Goal: Information Seeking & Learning: Learn about a topic

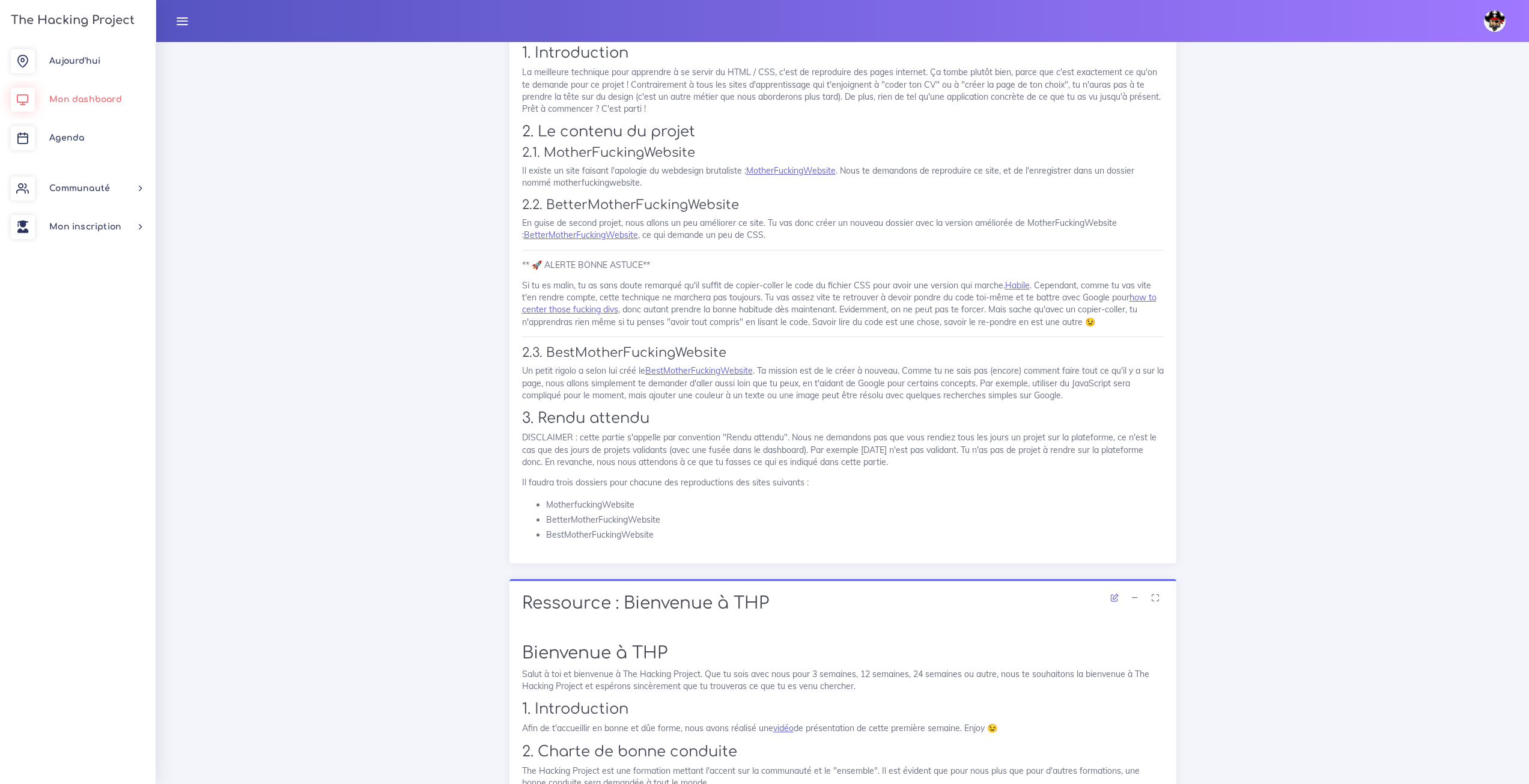
scroll to position [781, 0]
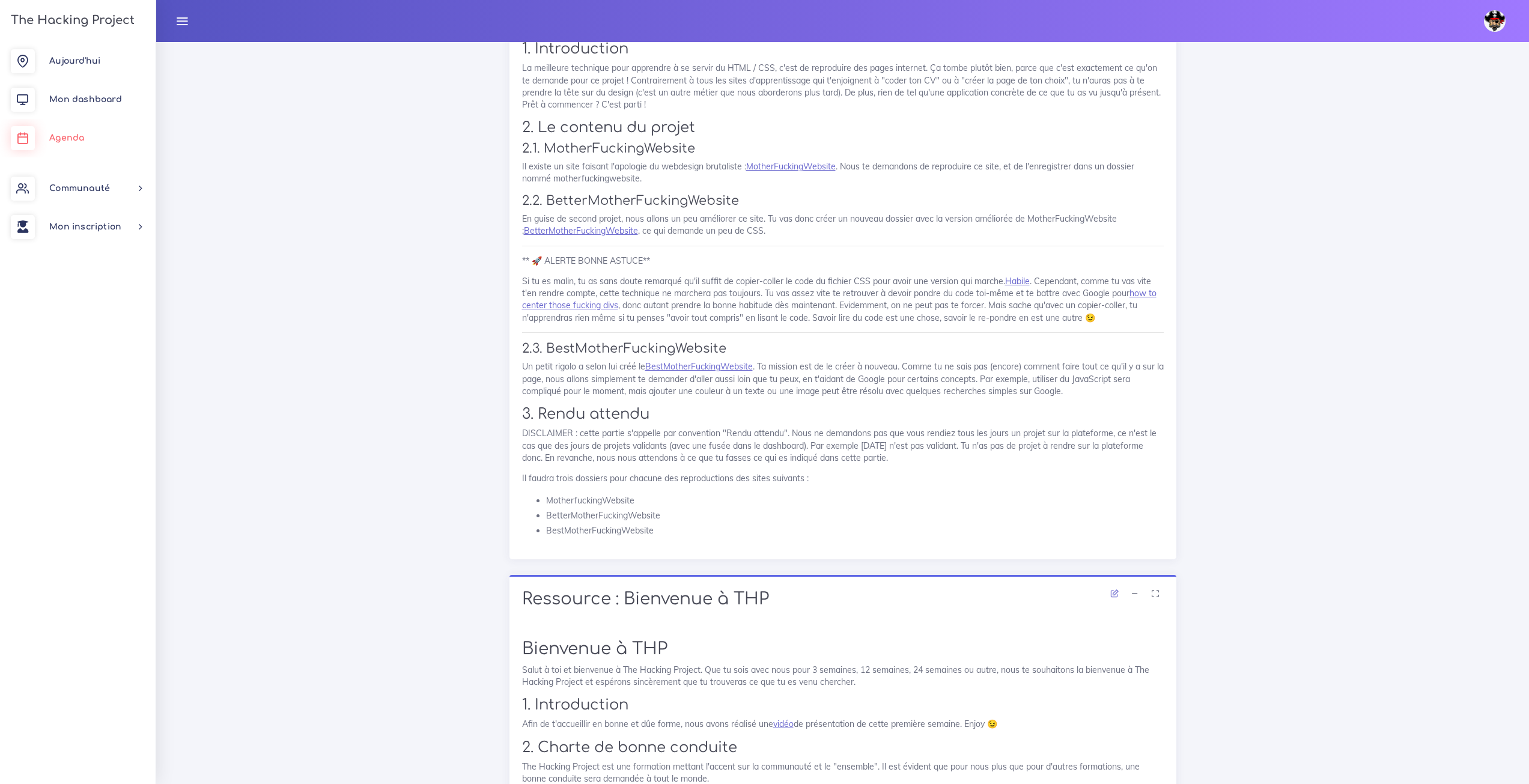
click at [86, 137] on link "Agenda" at bounding box center [78, 138] width 156 height 39
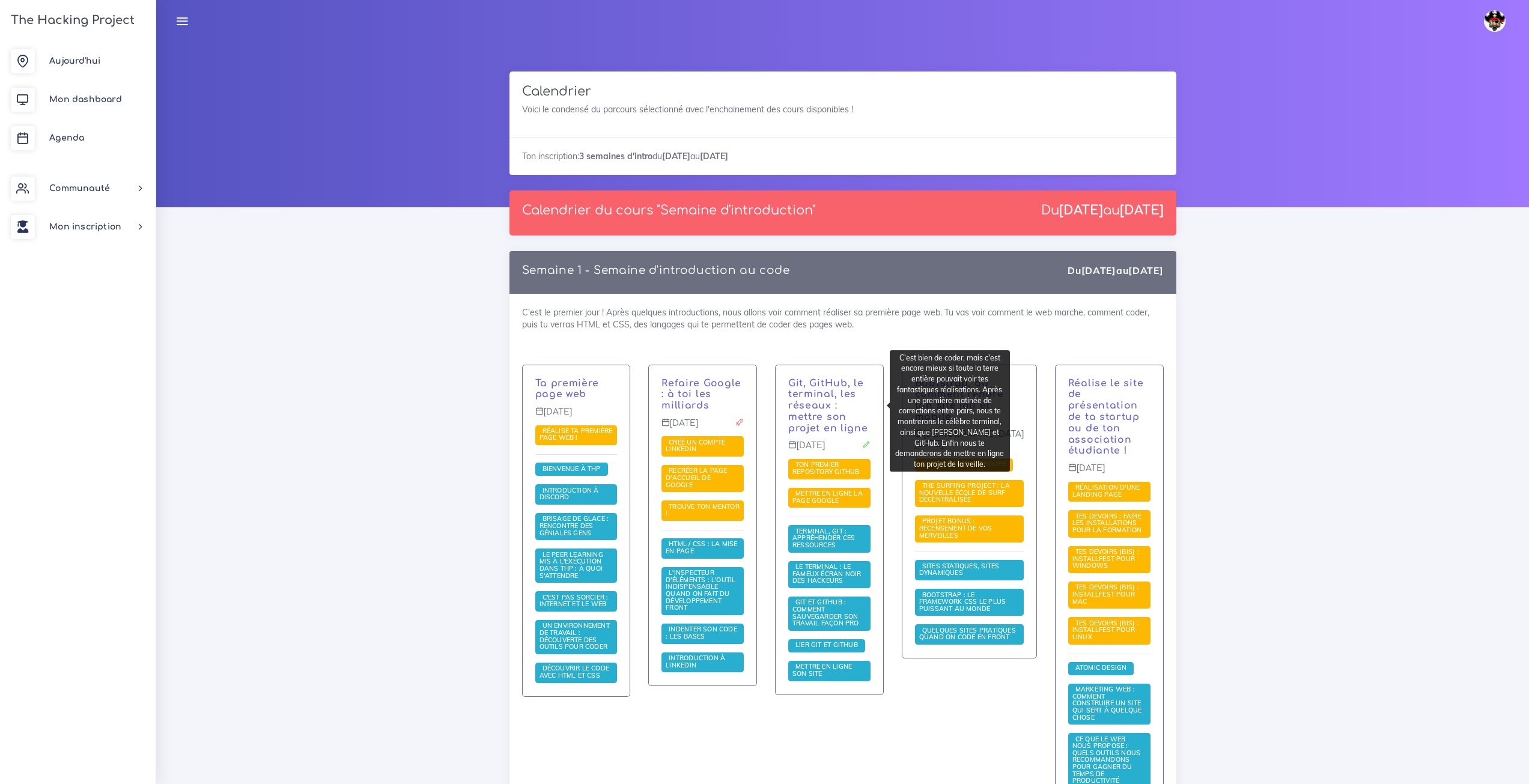
click at [822, 404] on p "Git, GitHub, le terminal, les réseaux : mettre son projet en ligne" at bounding box center [829, 406] width 83 height 56
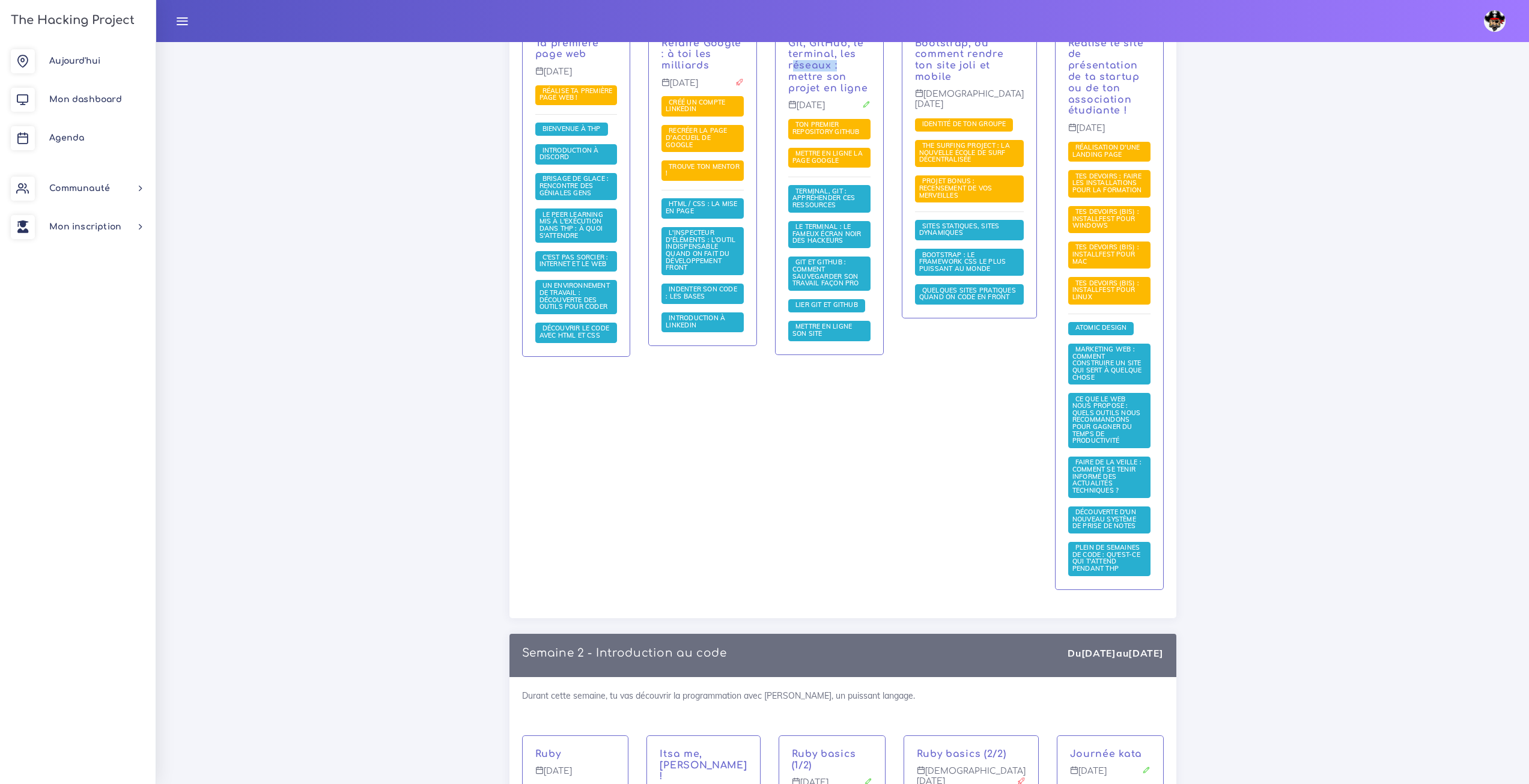
scroll to position [120, 0]
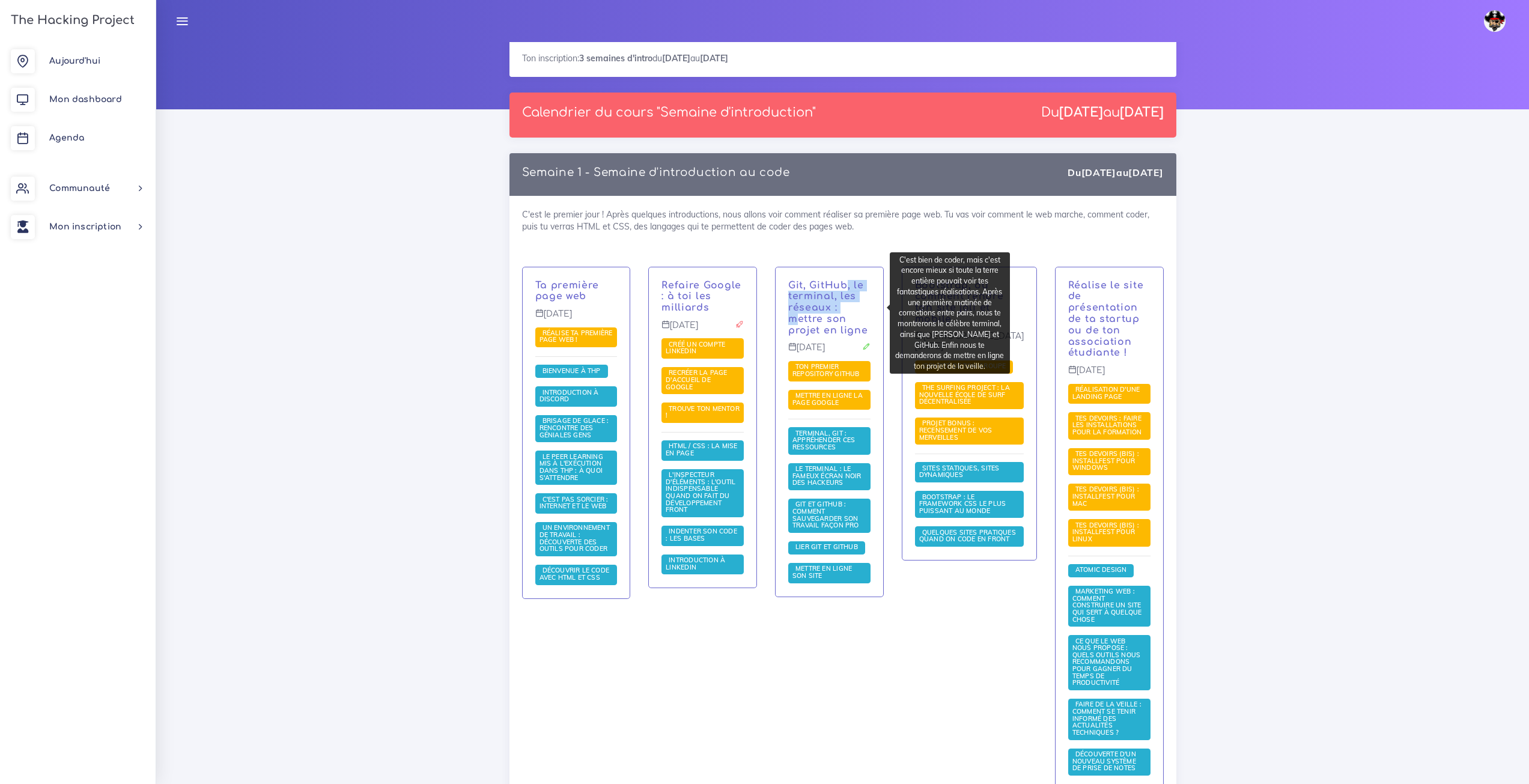
click at [853, 279] on div "Git, GitHub, le terminal, les réseaux : mettre son projet en ligne Mercredi 3 s…" at bounding box center [829, 431] width 107 height 329
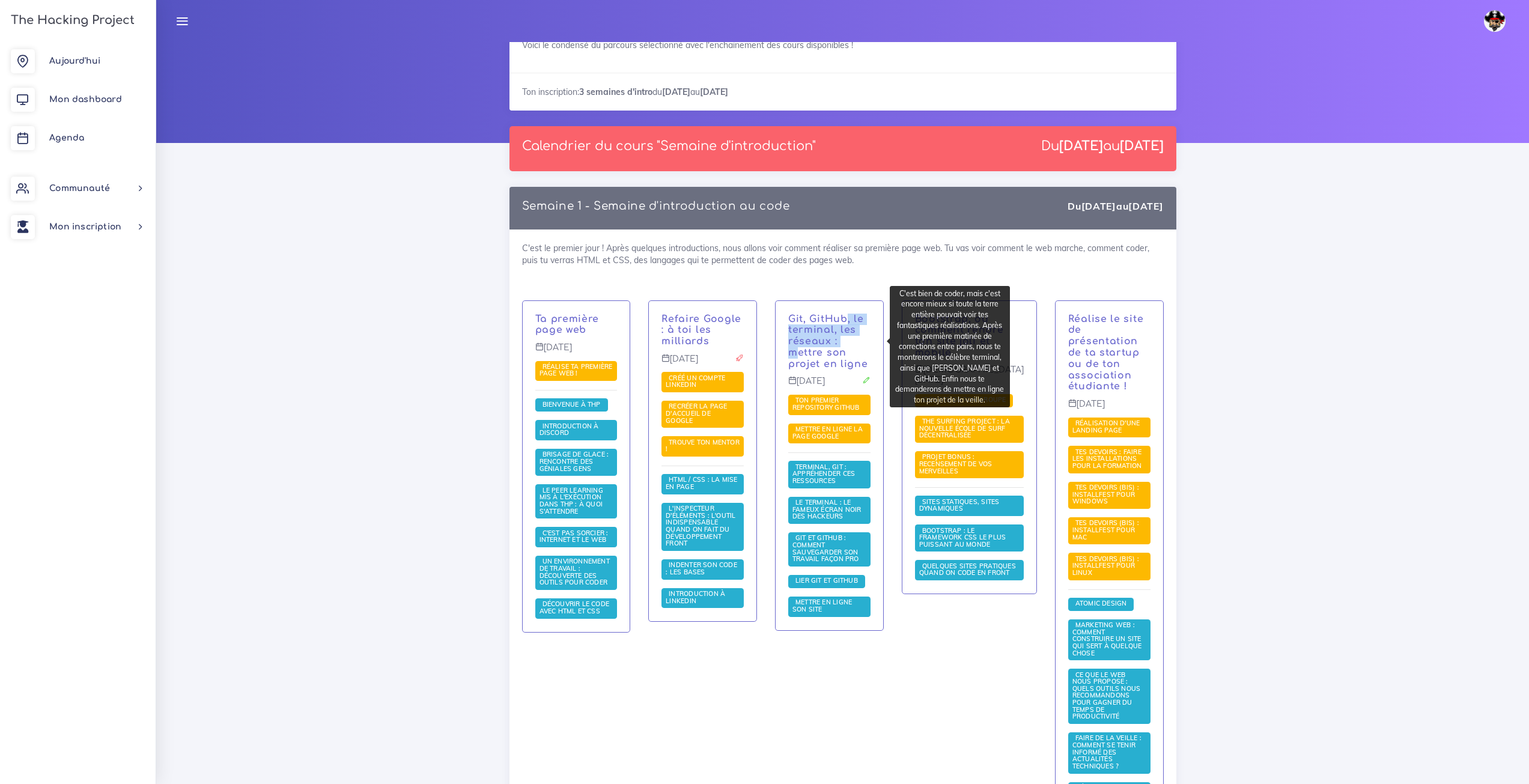
click at [853, 279] on div "C'est le premier jour ! Après quelques introductions, nous allons voir comment …" at bounding box center [843, 561] width 667 height 665
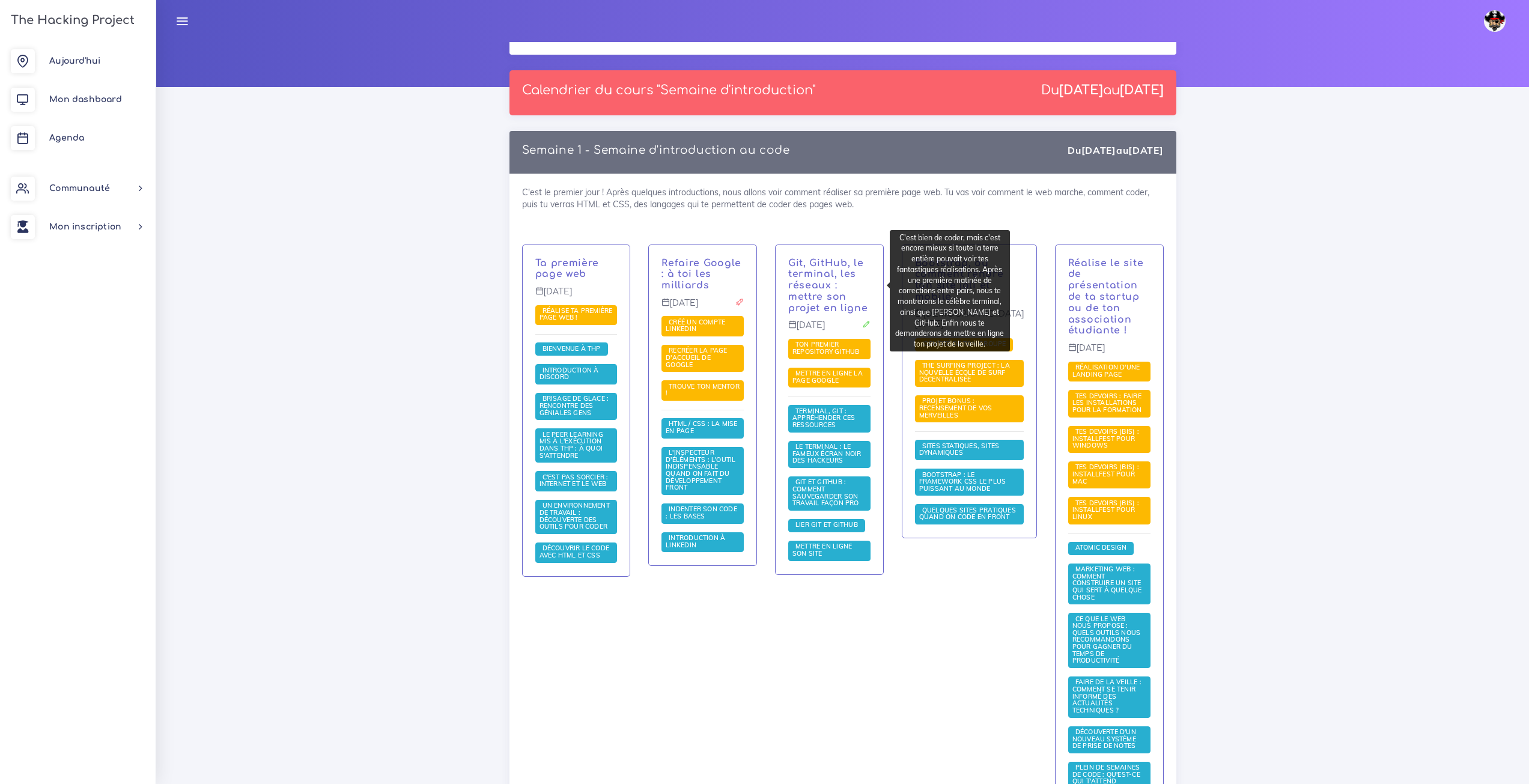
click at [828, 326] on p "Mercredi 3 sept." at bounding box center [829, 330] width 83 height 19
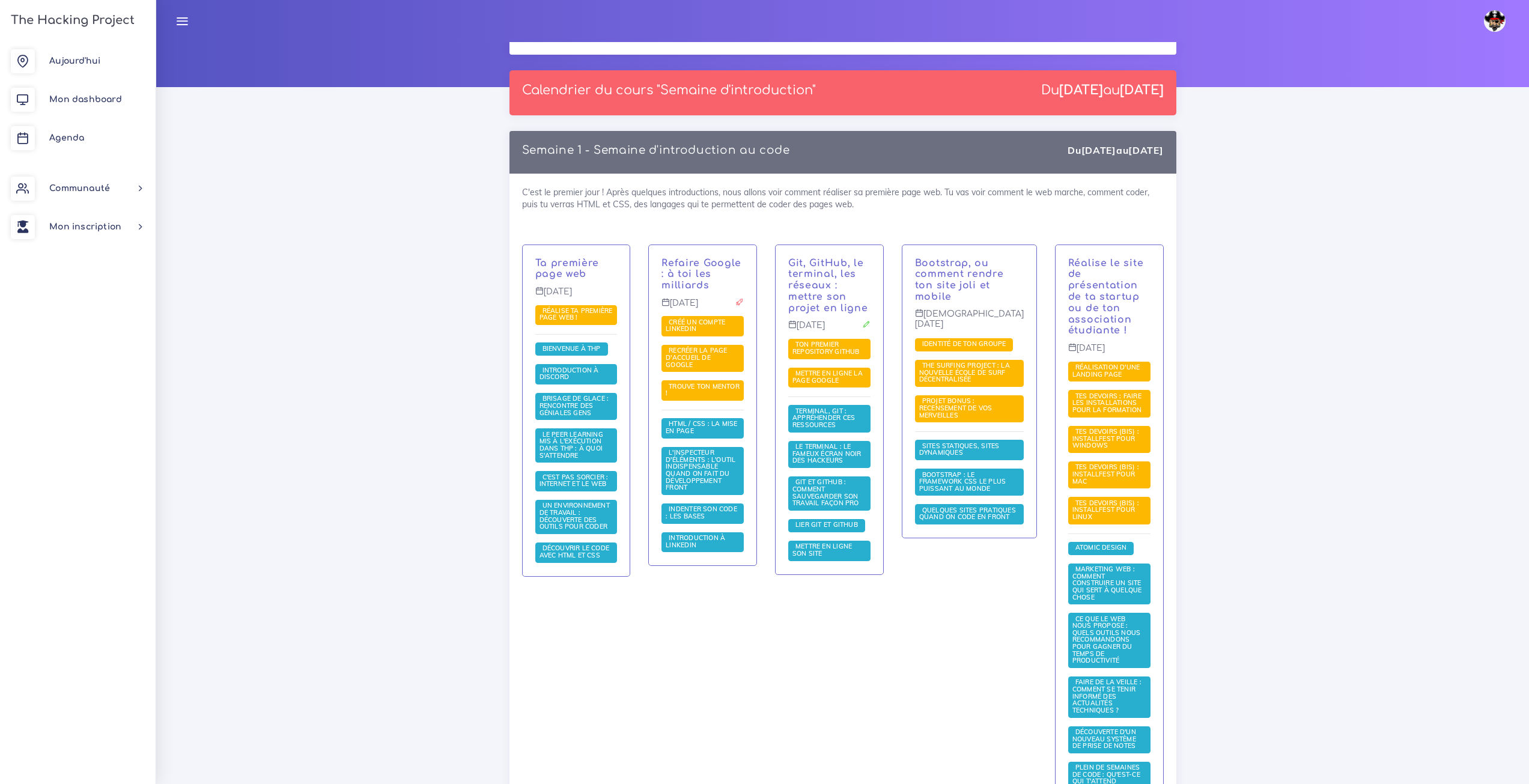
click at [845, 289] on p "Git, GitHub, le terminal, les réseaux : mettre son projet en ligne" at bounding box center [829, 286] width 83 height 56
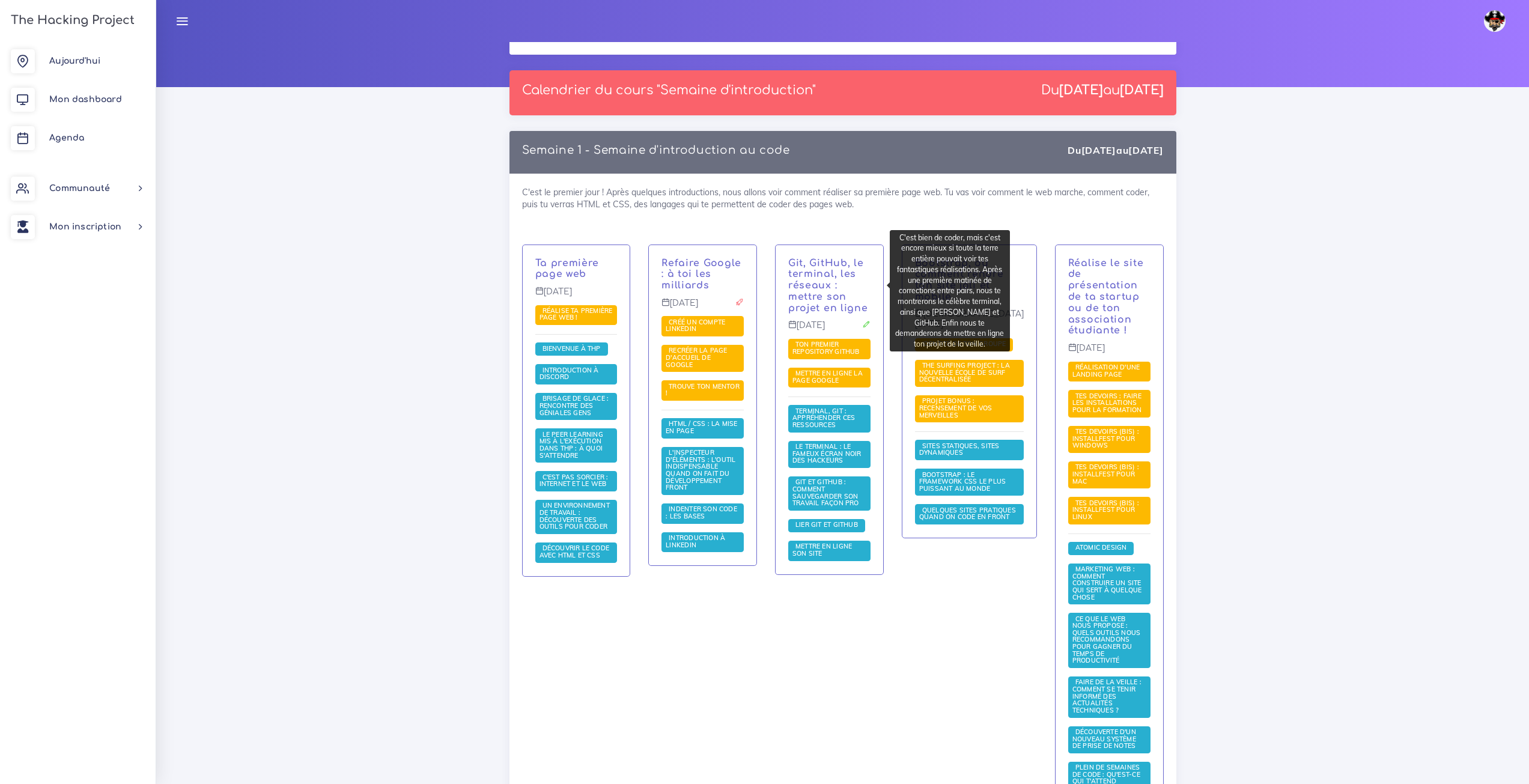
click at [824, 282] on p "Git, GitHub, le terminal, les réseaux : mettre son projet en ligne" at bounding box center [829, 286] width 83 height 56
click at [815, 290] on p "Git, GitHub, le terminal, les réseaux : mettre son projet en ligne" at bounding box center [829, 286] width 83 height 56
click at [822, 269] on p "Git, GitHub, le terminal, les réseaux : mettre son projet en ligne" at bounding box center [829, 286] width 83 height 56
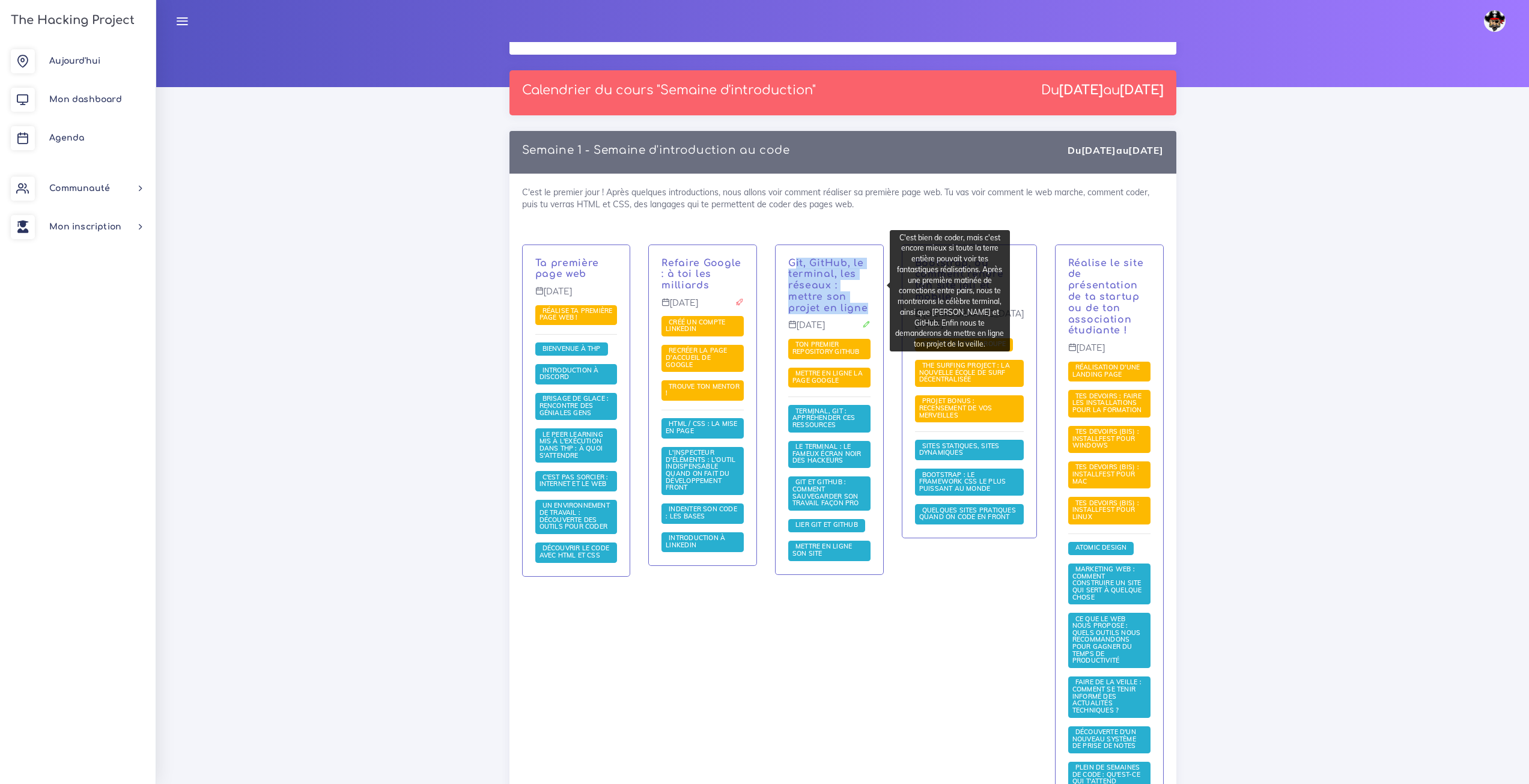
click at [822, 269] on p "Git, GitHub, le terminal, les réseaux : mettre son projet en ligne" at bounding box center [829, 286] width 83 height 56
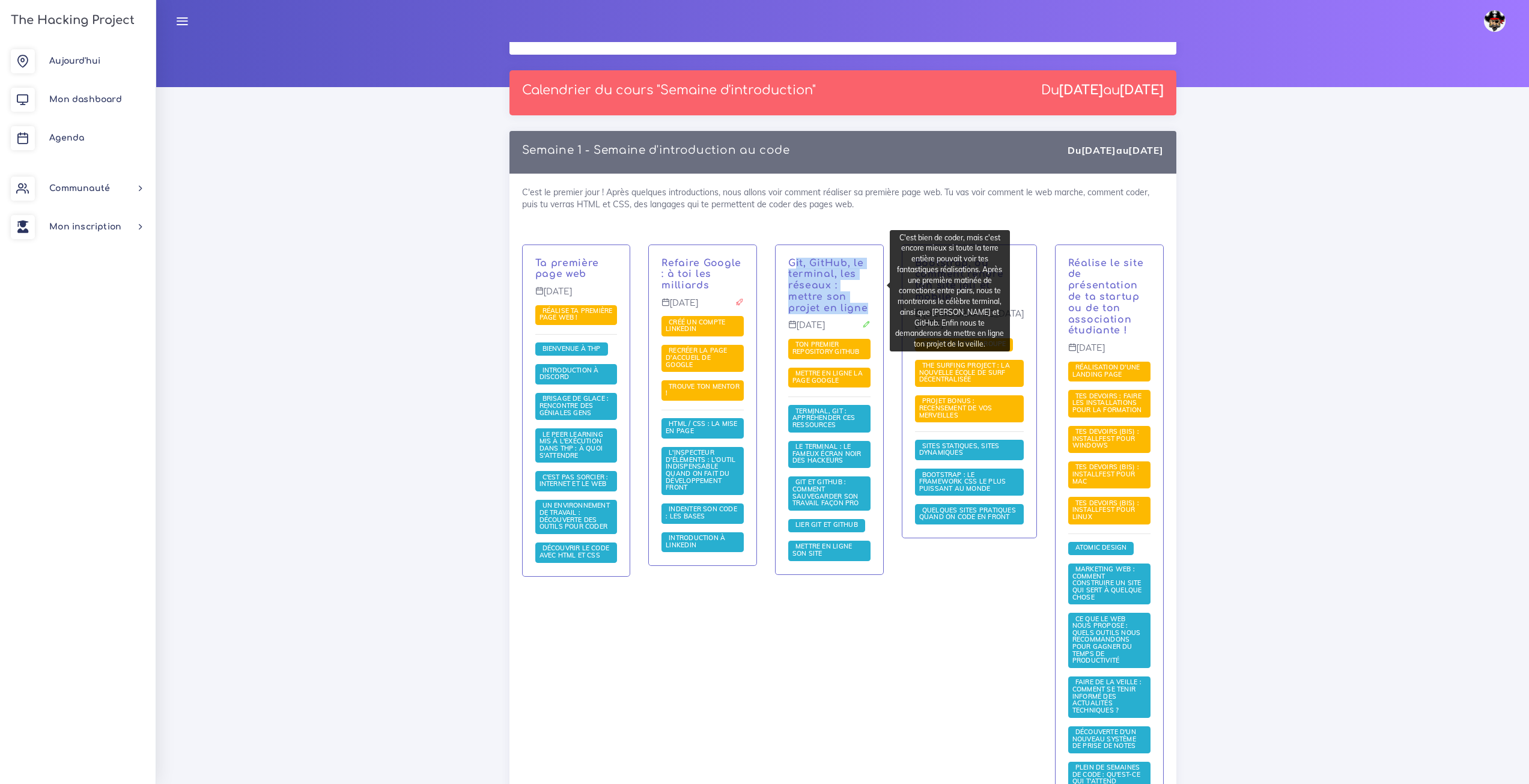
click at [822, 269] on p "Git, GitHub, le terminal, les réseaux : mettre son projet en ligne" at bounding box center [829, 286] width 83 height 56
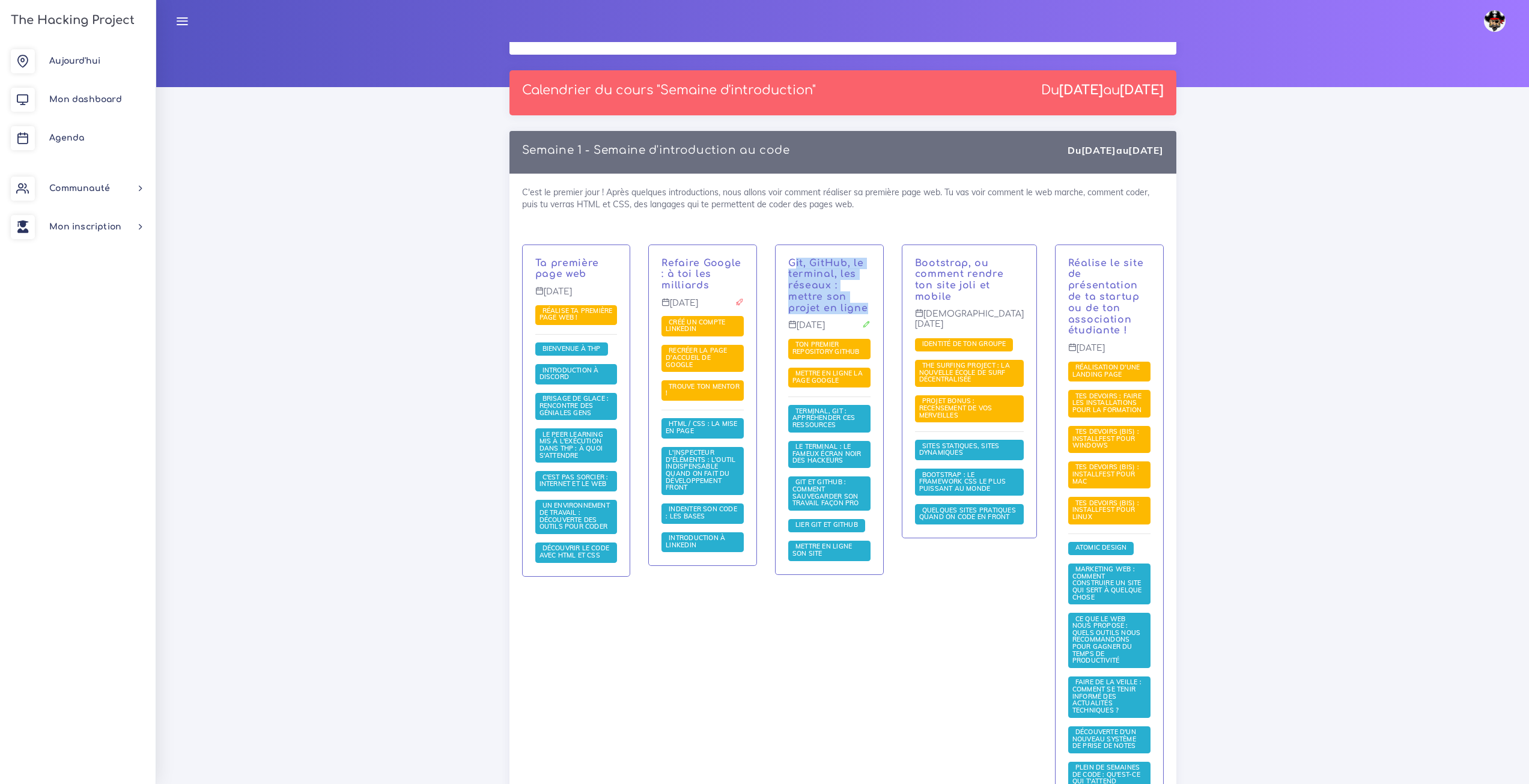
click at [818, 235] on div "C'est le premier jour ! Après quelques introductions, nous allons voir comment …" at bounding box center [843, 506] width 667 height 665
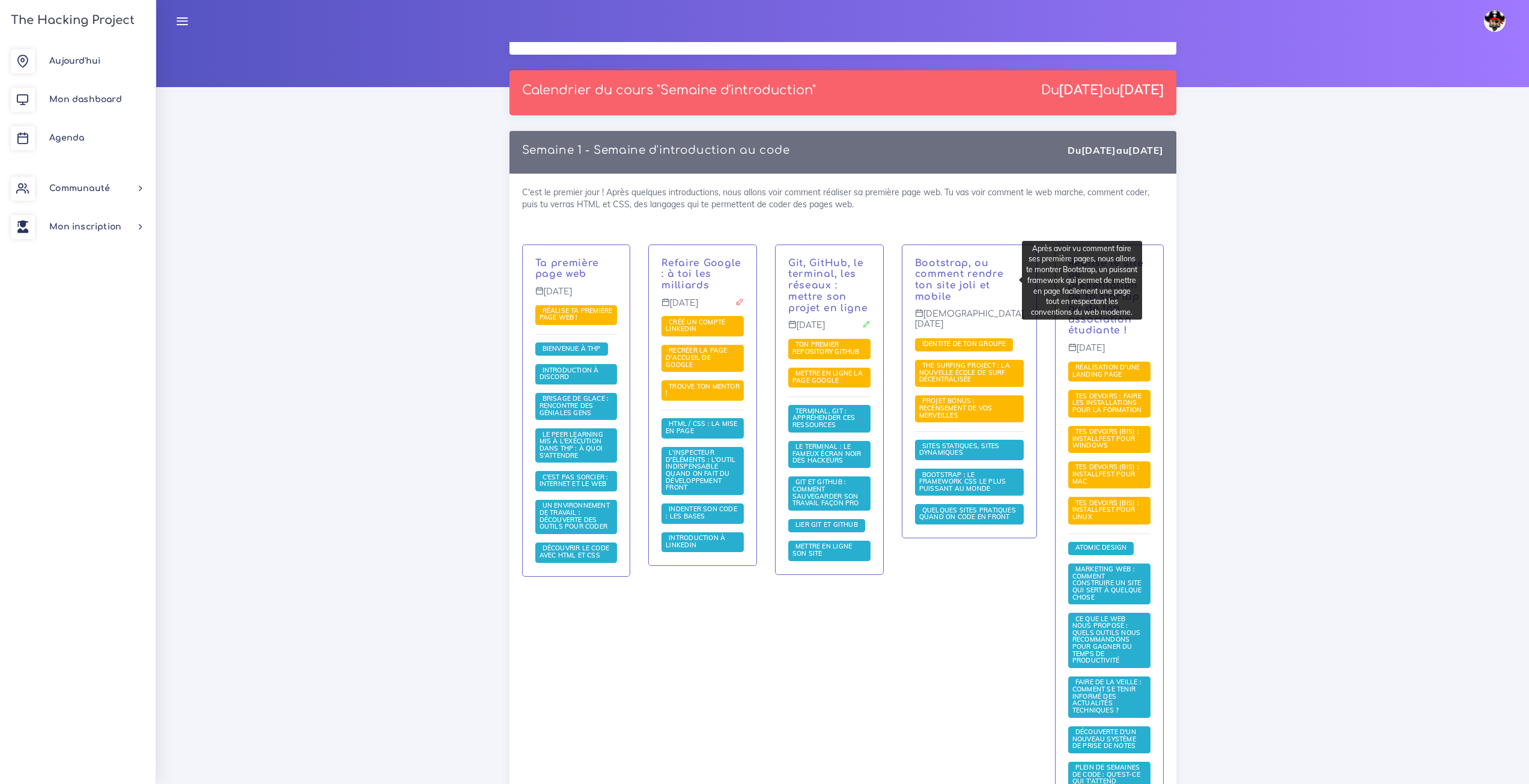
click at [962, 269] on p "Bootstrap, ou comment rendre ton site joli et mobile" at bounding box center [969, 280] width 109 height 45
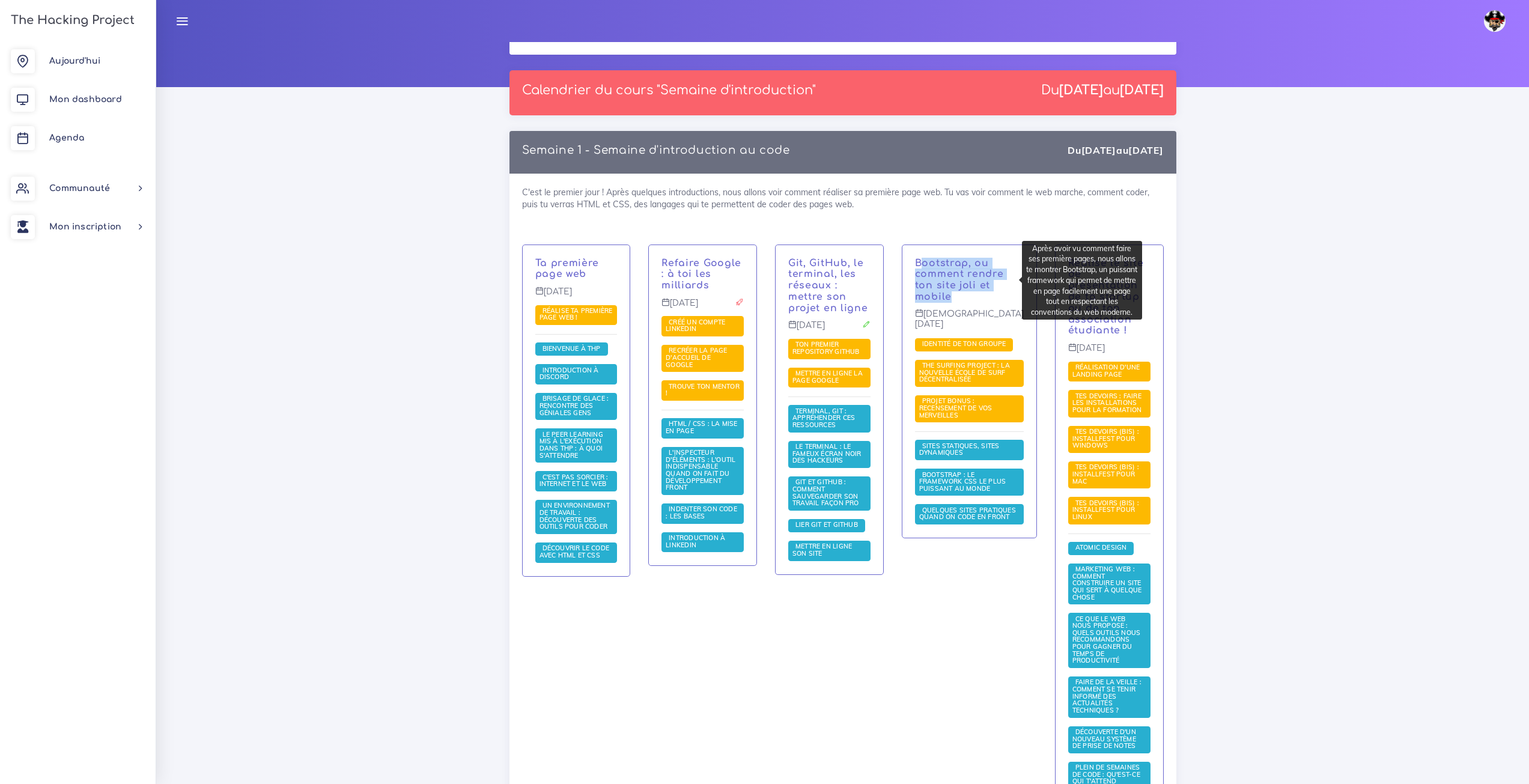
click at [962, 266] on p "Bootstrap, ou comment rendre ton site joli et mobile" at bounding box center [969, 280] width 109 height 45
click at [961, 266] on p "Bootstrap, ou comment rendre ton site joli et mobile" at bounding box center [969, 280] width 109 height 45
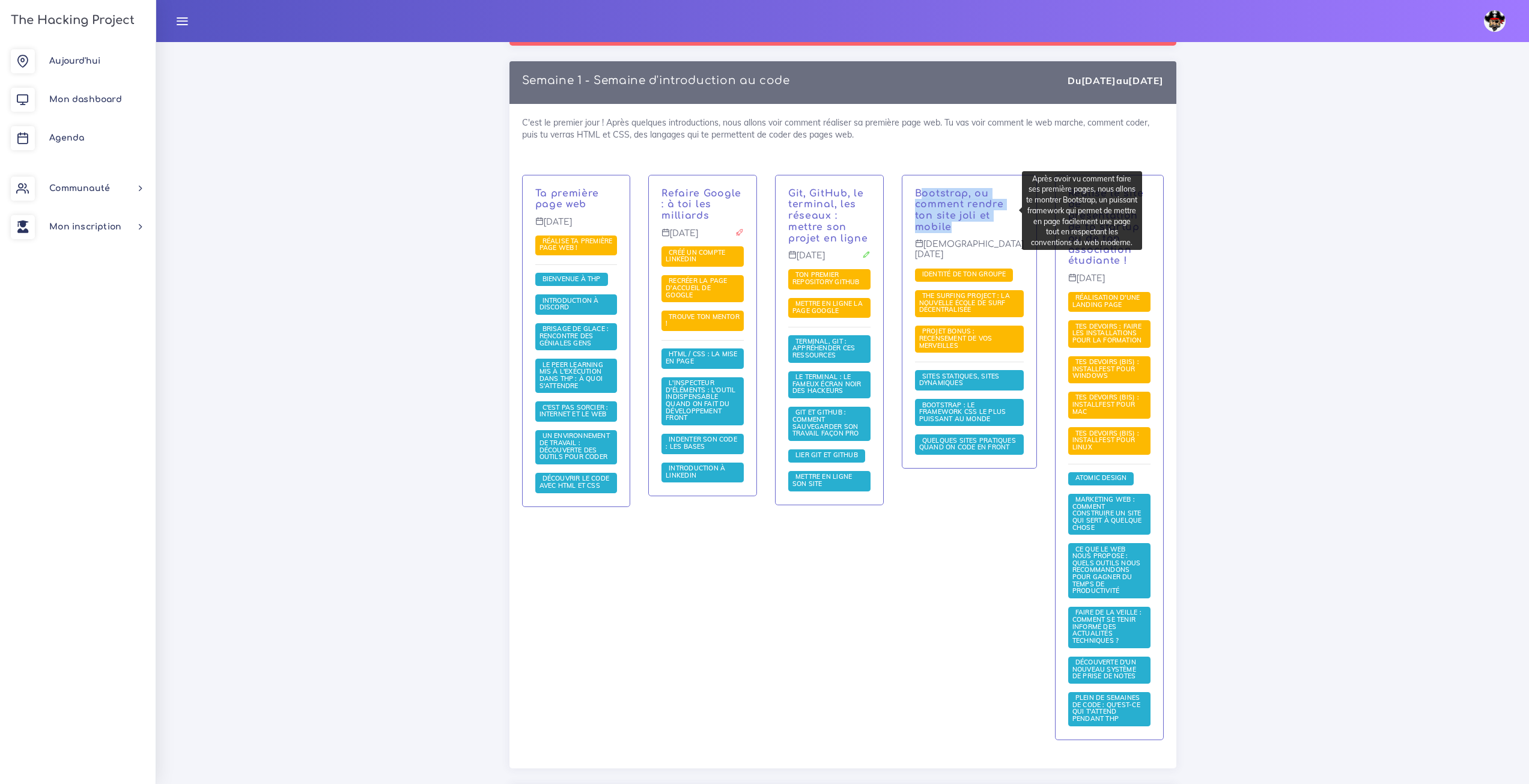
scroll to position [241, 0]
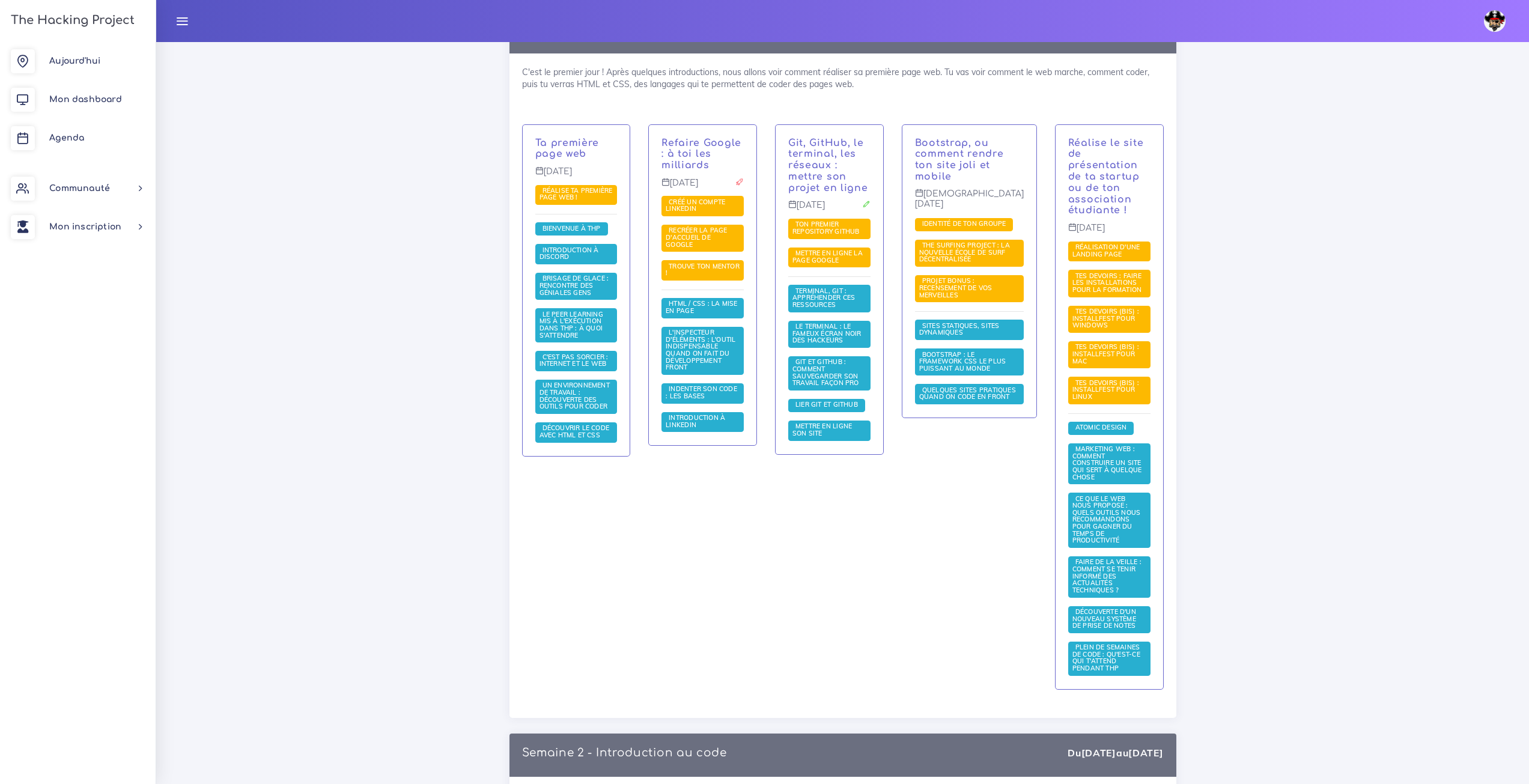
click at [976, 570] on div "Bootstrap, ou comment rendre ton site joli et mobile Jeudi 4 sept. Identité de …" at bounding box center [969, 415] width 153 height 582
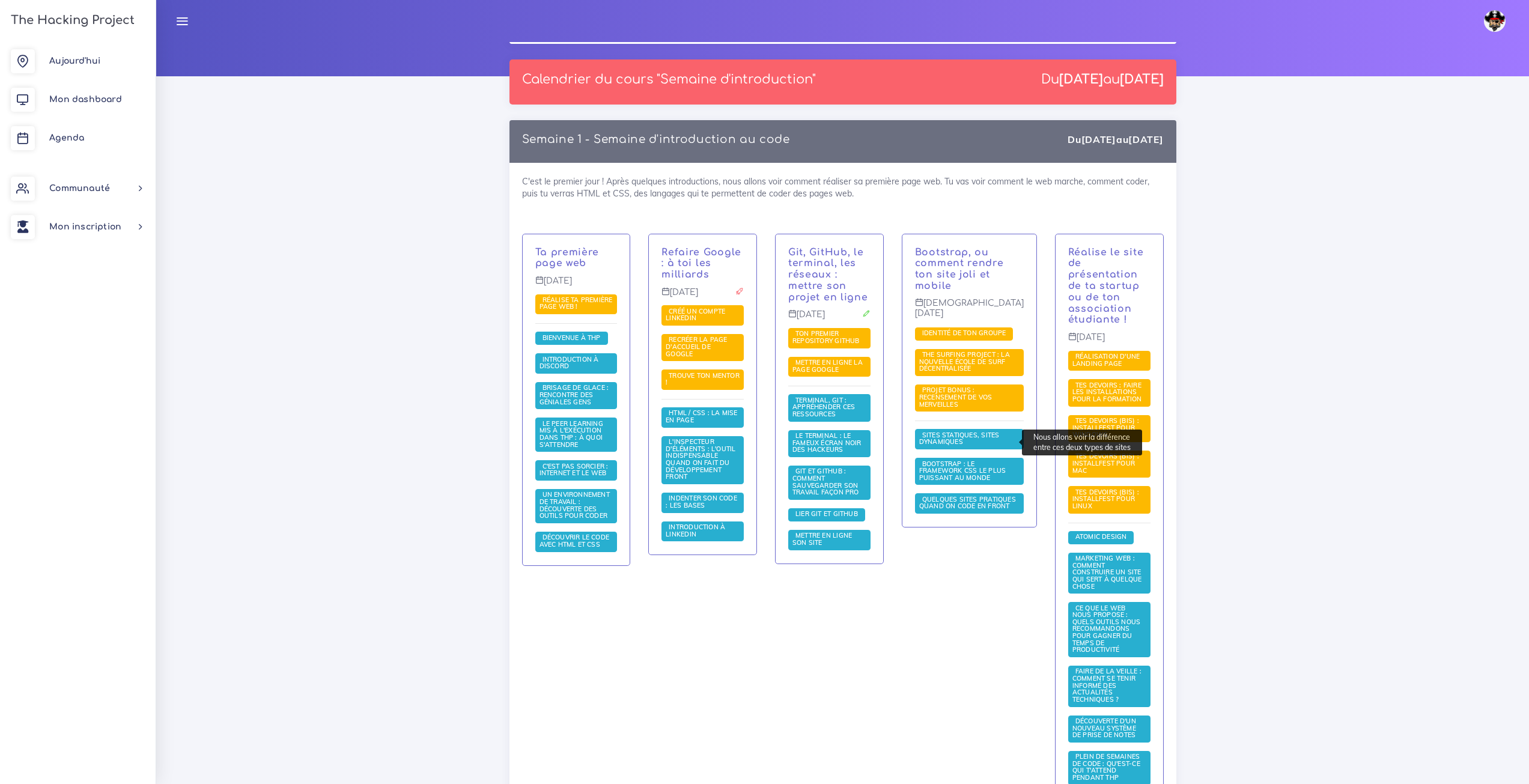
scroll to position [0, 0]
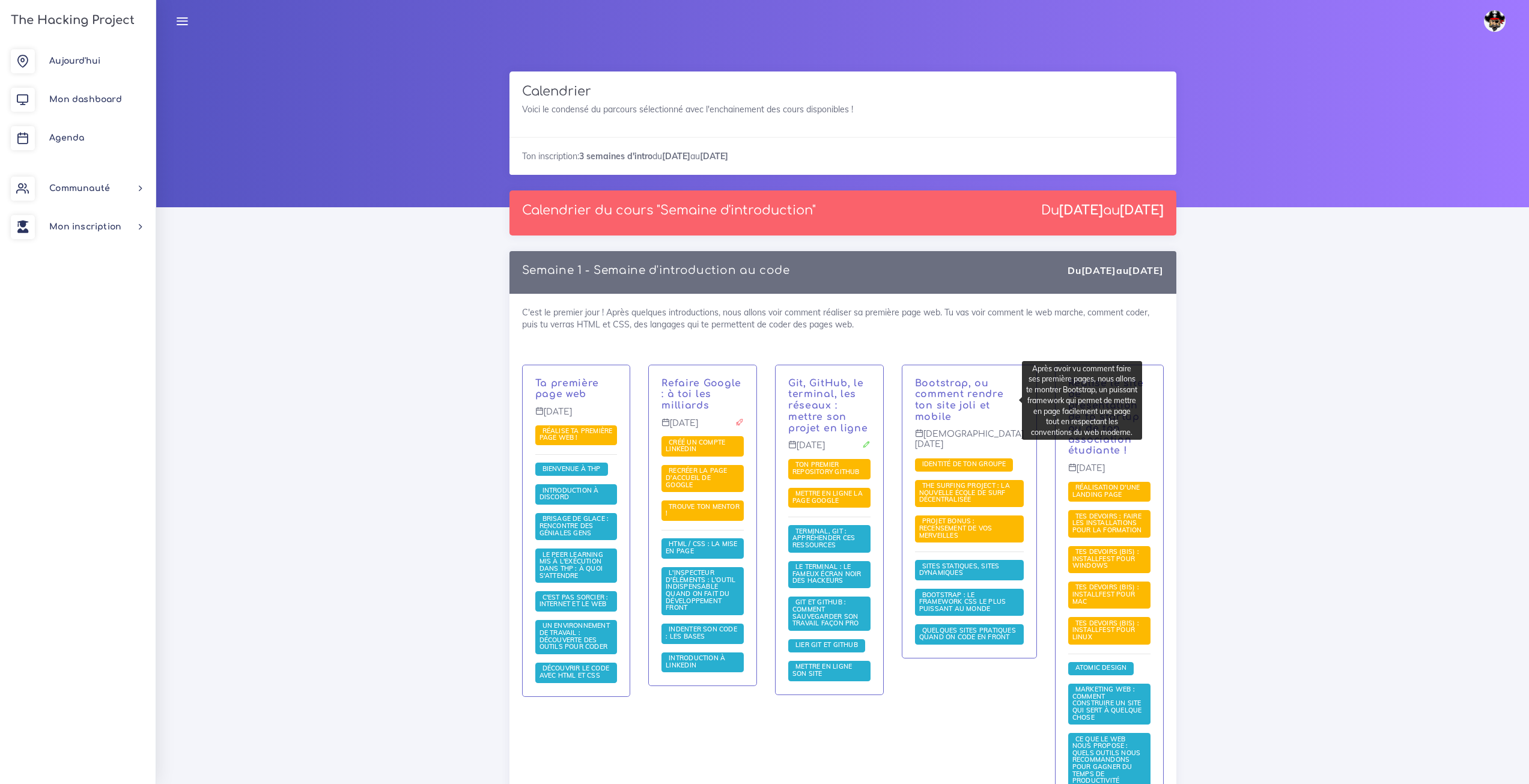
click at [993, 412] on p "Bootstrap, ou comment rendre ton site joli et mobile" at bounding box center [969, 400] width 109 height 45
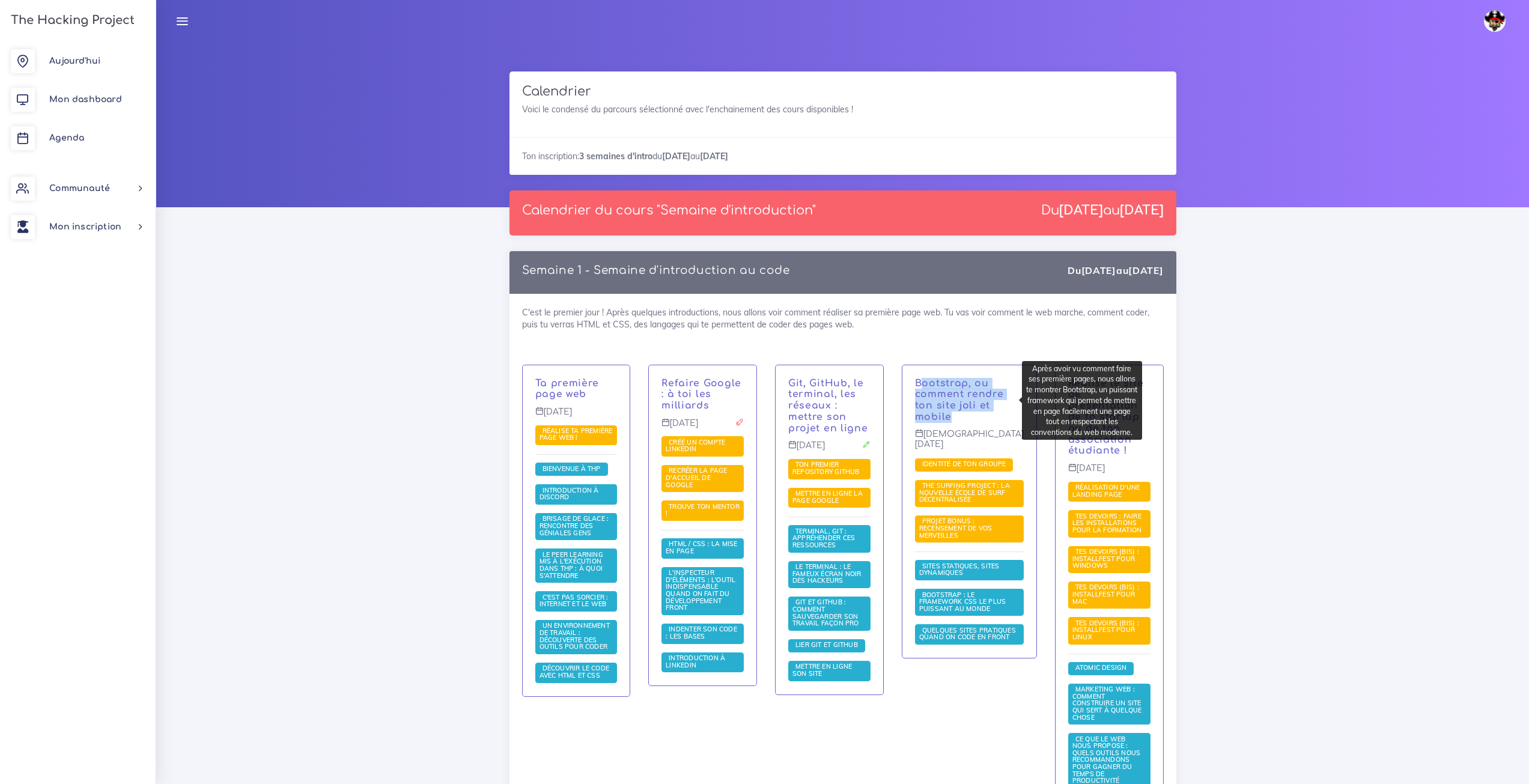
click at [993, 412] on p "Bootstrap, ou comment rendre ton site joli et mobile" at bounding box center [969, 400] width 109 height 45
click at [991, 413] on p "Bootstrap, ou comment rendre ton site joli et mobile" at bounding box center [969, 400] width 109 height 45
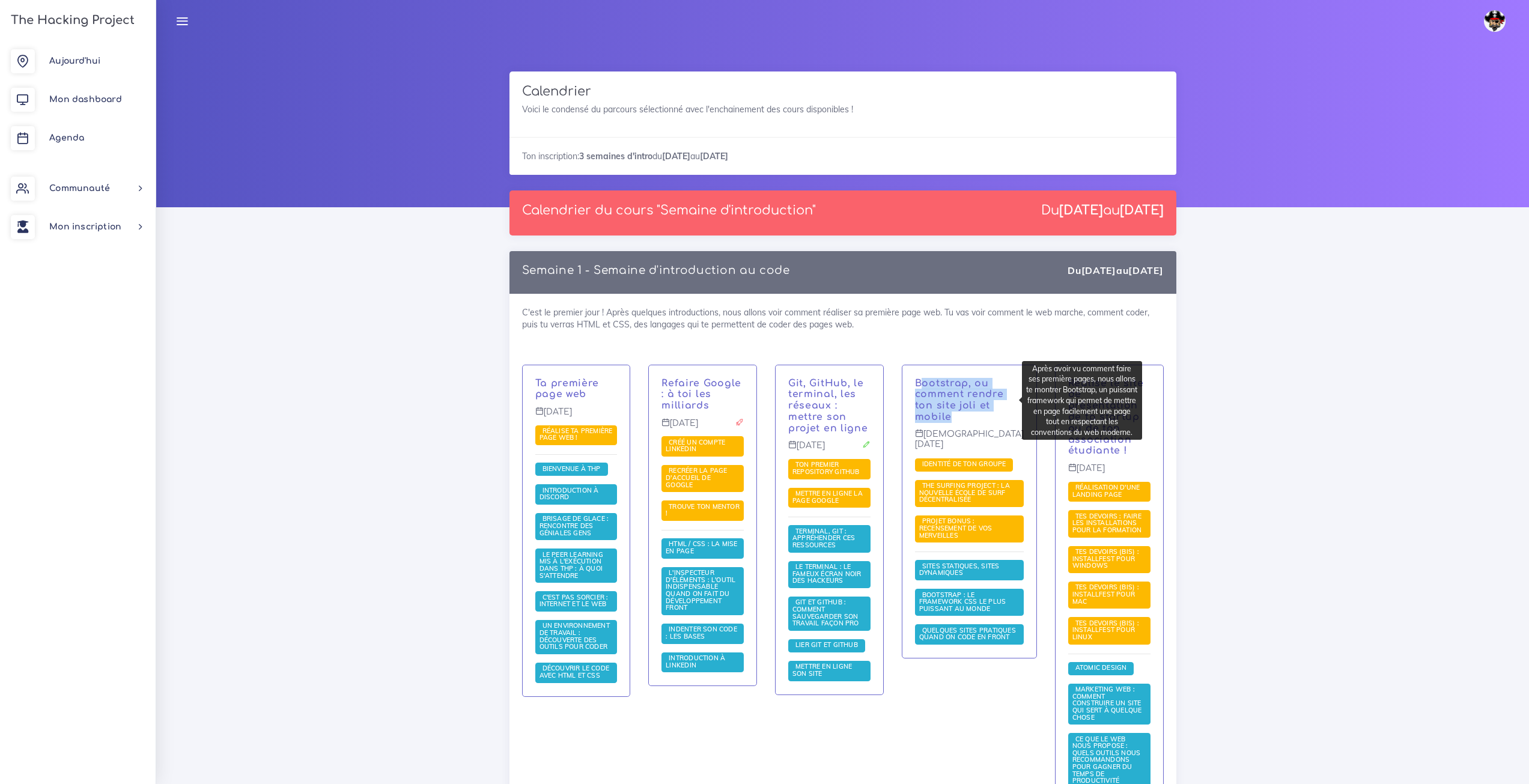
click at [991, 413] on p "Bootstrap, ou comment rendre ton site joli et mobile" at bounding box center [969, 400] width 109 height 45
click at [992, 367] on div "Bootstrap, ou comment rendre ton site joli et mobile Jeudi 4 sept. Identité de …" at bounding box center [969, 512] width 134 height 293
click at [990, 371] on div "Bootstrap, ou comment rendre ton site joli et mobile Jeudi 4 sept. Identité de …" at bounding box center [969, 512] width 134 height 293
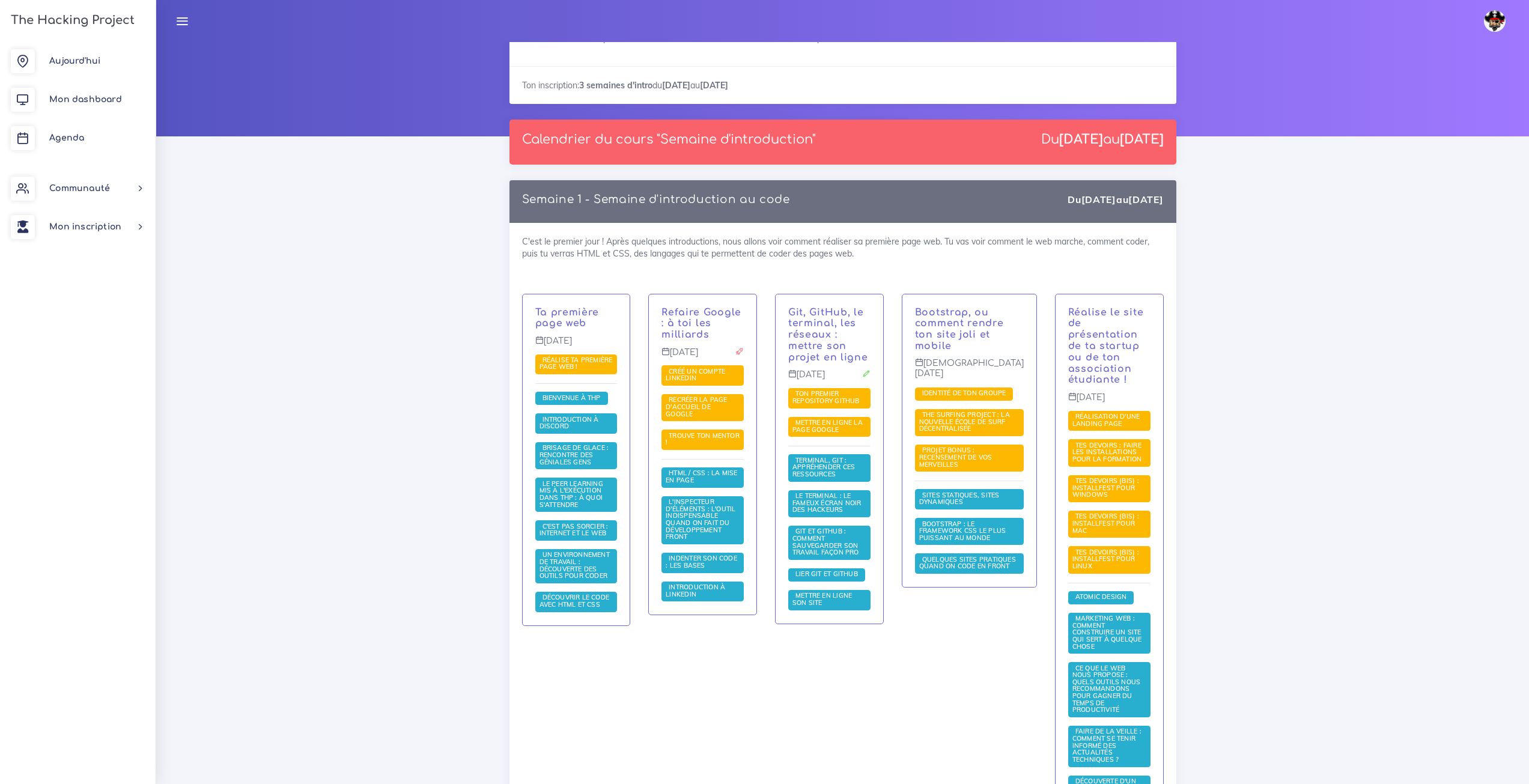
scroll to position [120, 0]
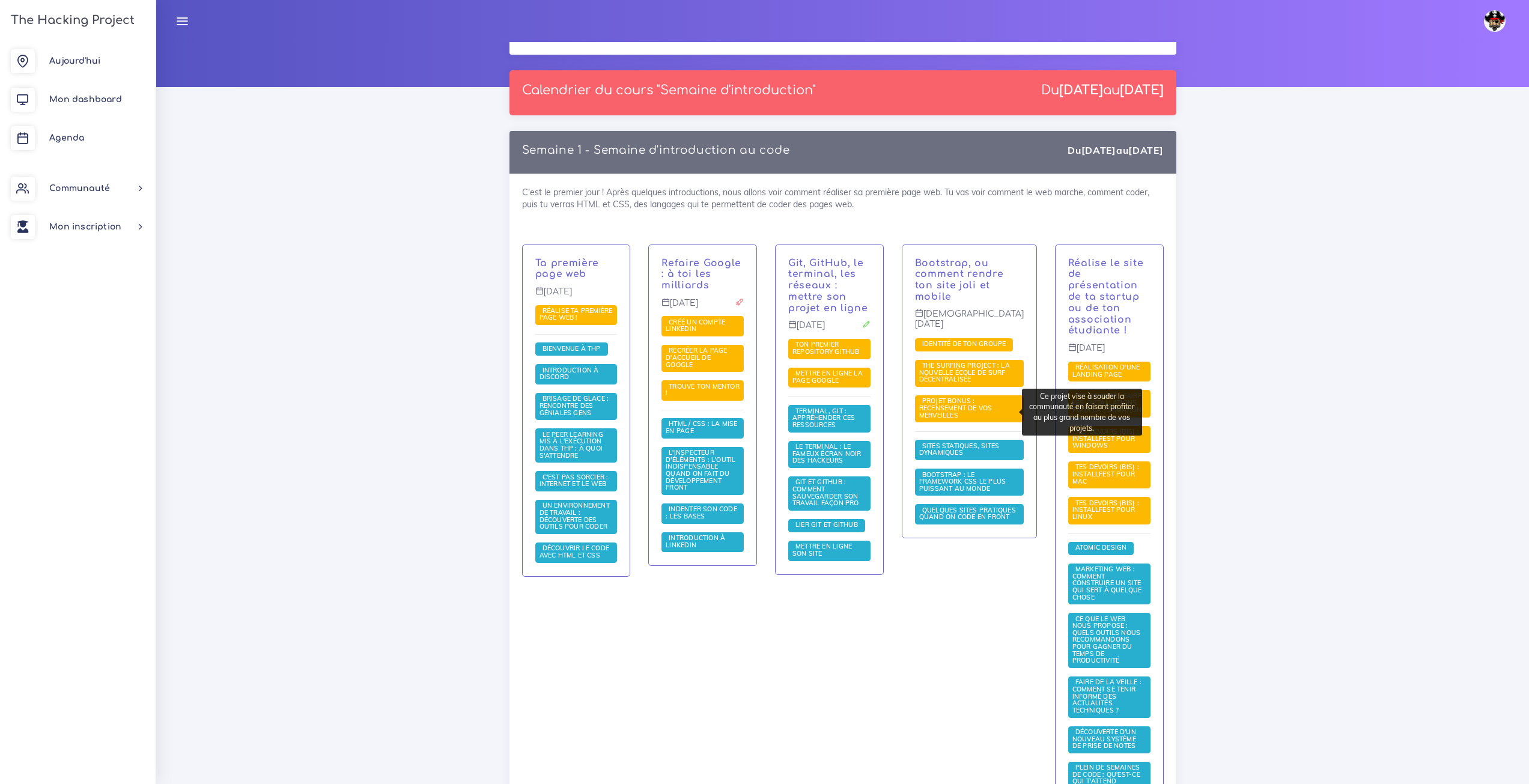
click at [959, 403] on span "PROJET BONUS : recensement de vos merveilles" at bounding box center [956, 408] width 73 height 23
click at [967, 313] on p "[DEMOGRAPHIC_DATA][DATE]" at bounding box center [969, 322] width 109 height 29
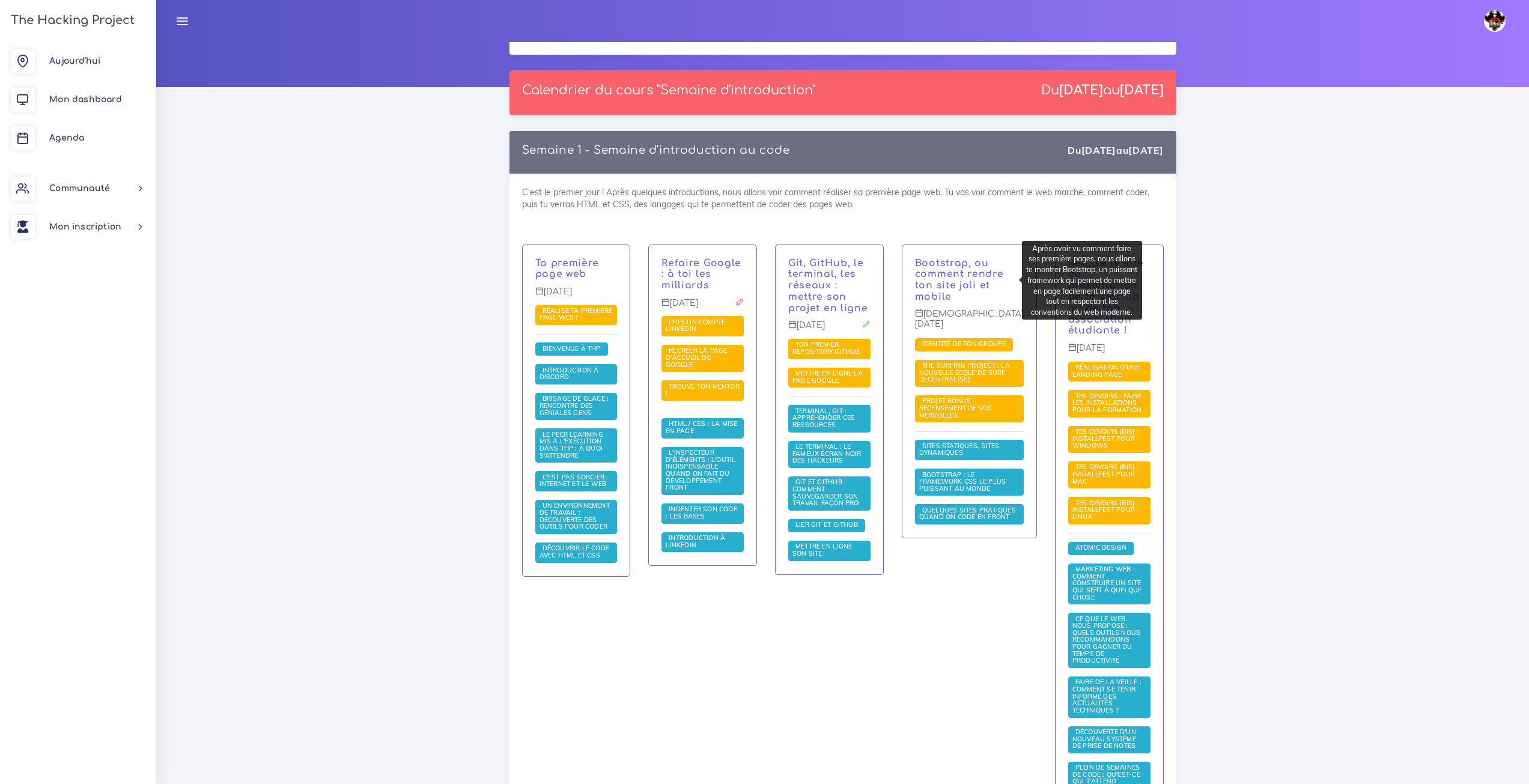
click at [970, 286] on p "Bootstrap, ou comment rendre ton site joli et mobile" at bounding box center [969, 280] width 109 height 45
click at [949, 241] on div "C'est le premier jour ! Après quelques introductions, nous allons voir comment …" at bounding box center [843, 506] width 667 height 665
click at [1505, 10] on link at bounding box center [1497, 21] width 42 height 42
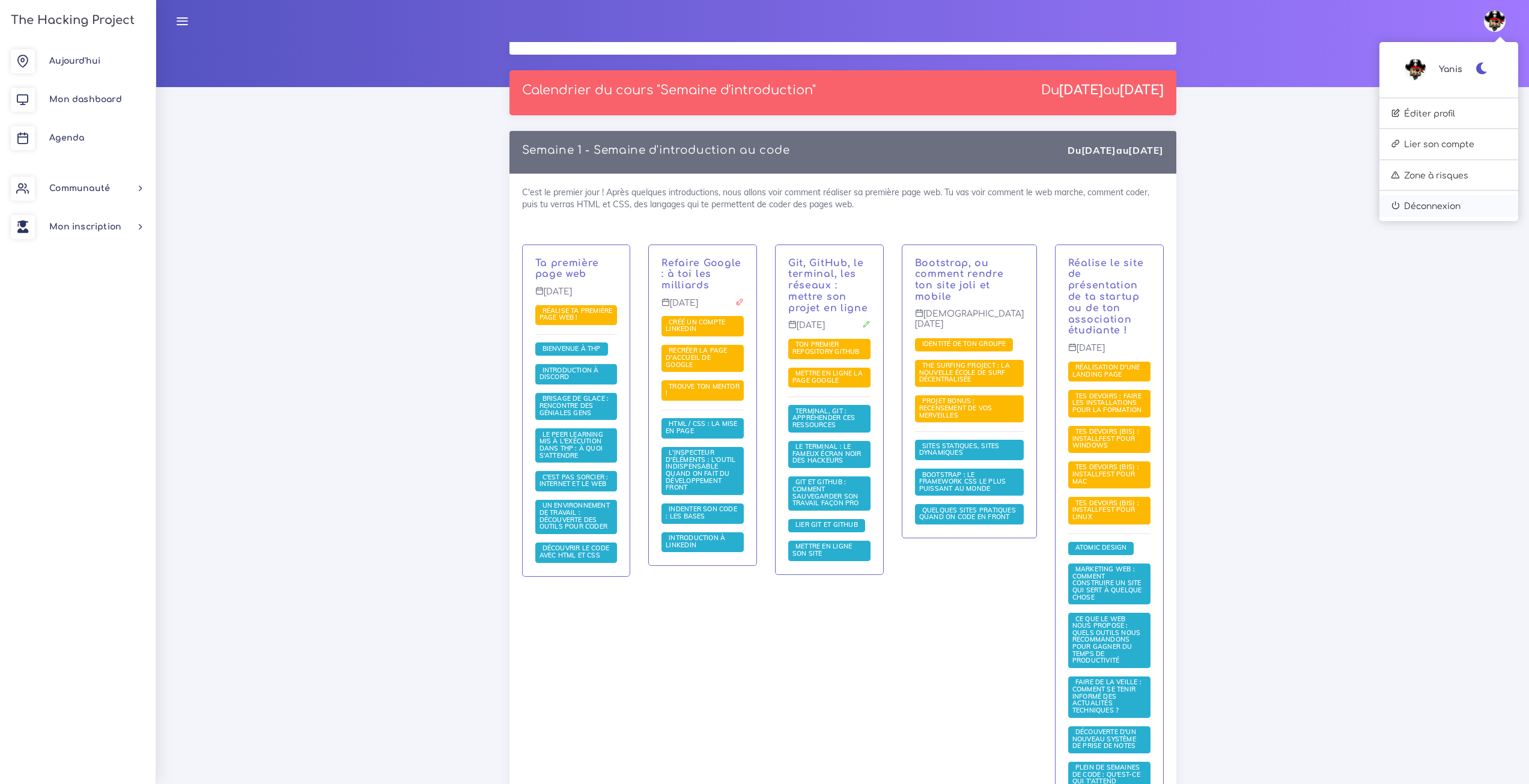
click at [1435, 209] on link "Déconnexion" at bounding box center [1449, 206] width 139 height 22
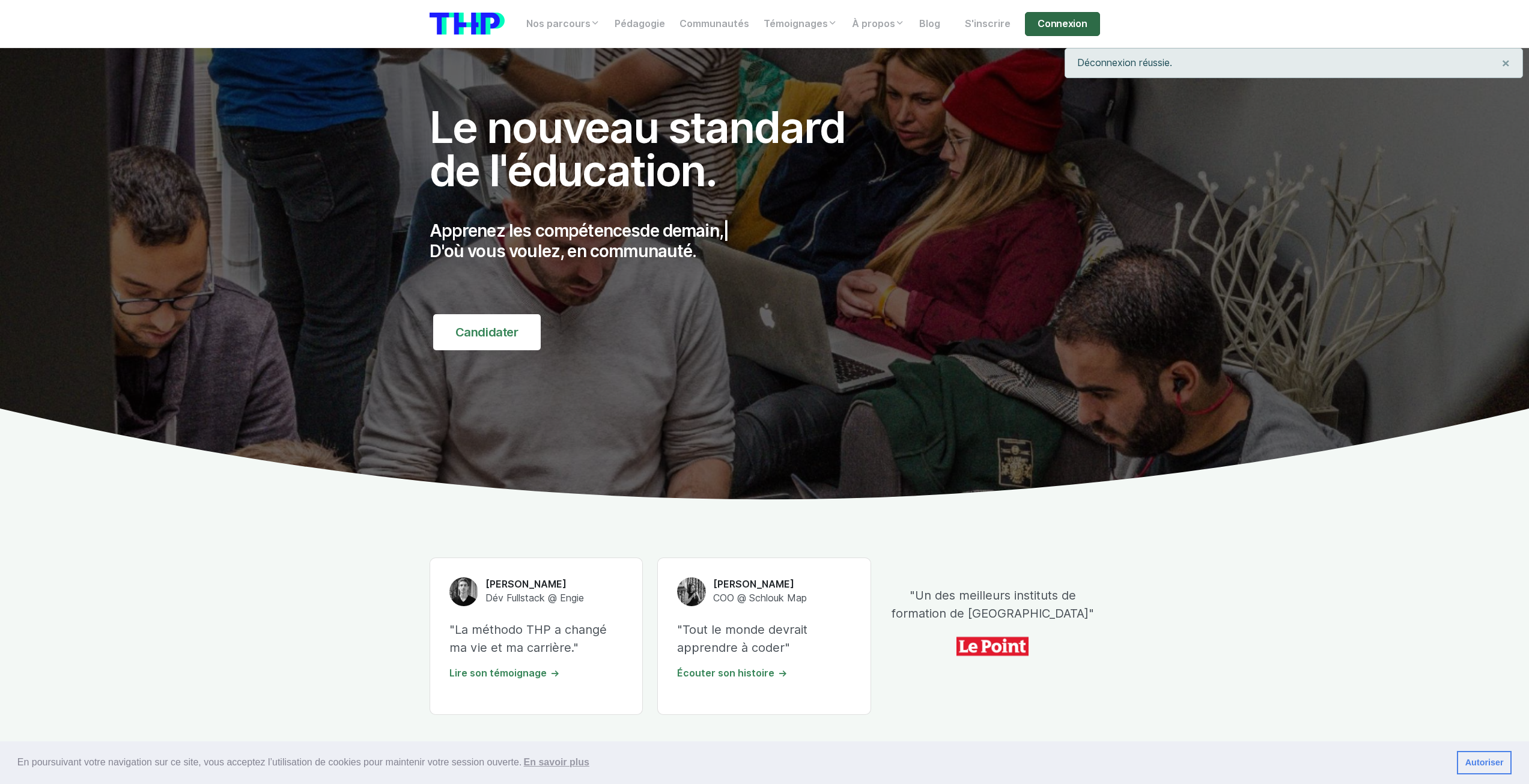
click at [1055, 29] on link "Connexion" at bounding box center [1062, 24] width 74 height 24
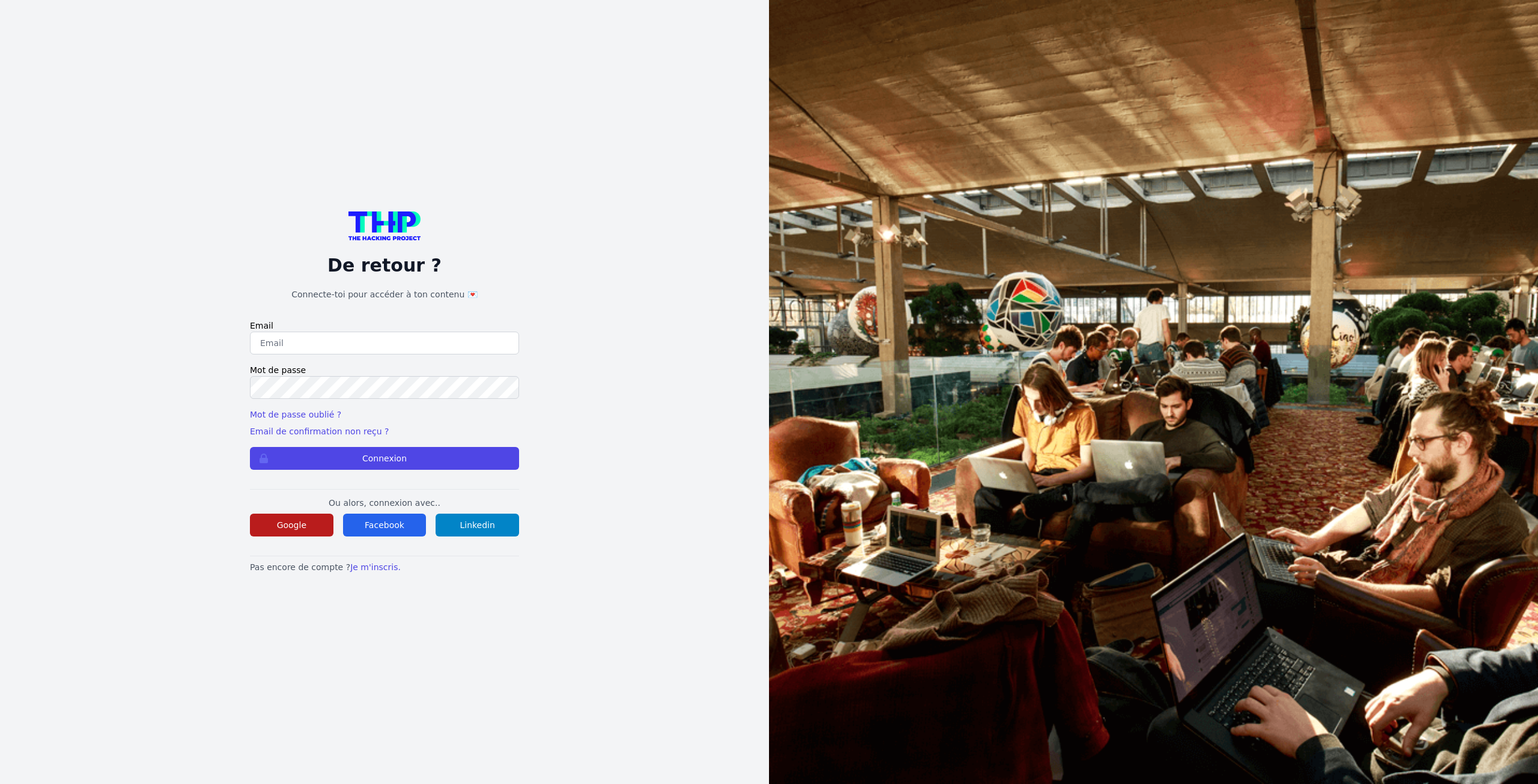
click at [305, 532] on button "Google" at bounding box center [291, 525] width 84 height 23
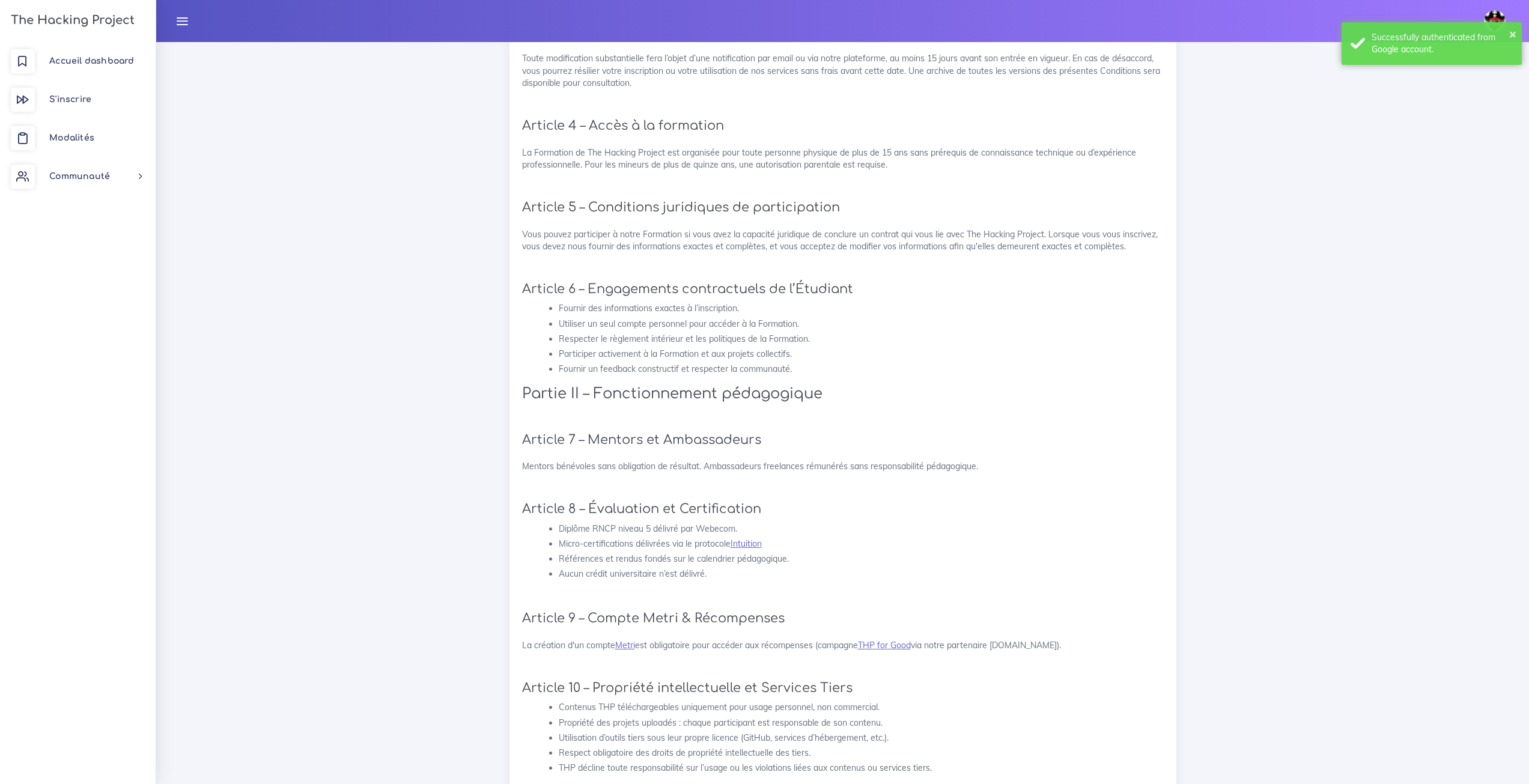
scroll to position [661, 0]
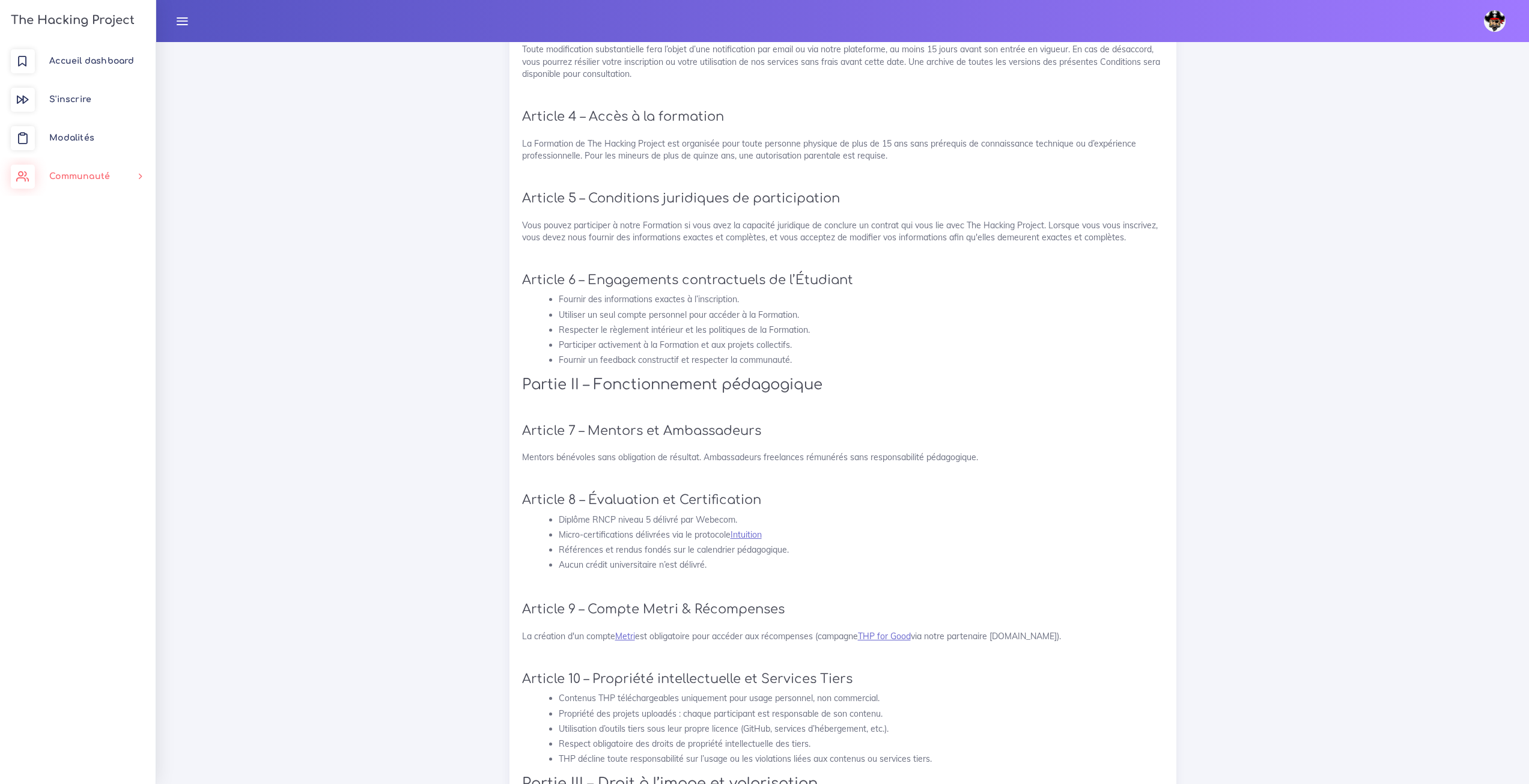
click at [117, 179] on link "Communauté" at bounding box center [78, 176] width 156 height 39
click at [106, 51] on link "Accueil dashboard" at bounding box center [78, 61] width 156 height 39
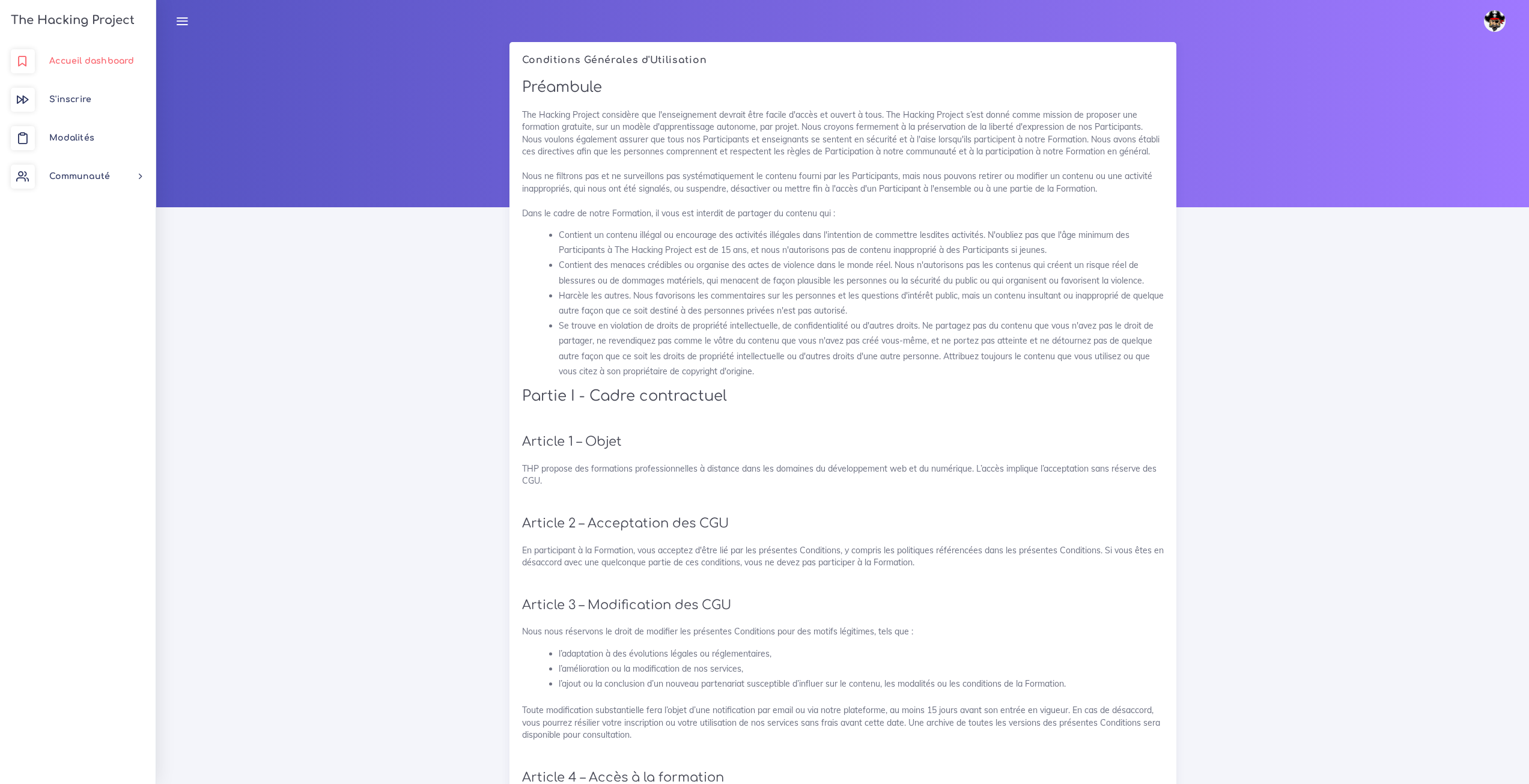
click at [105, 52] on link "Accueil dashboard" at bounding box center [78, 61] width 156 height 39
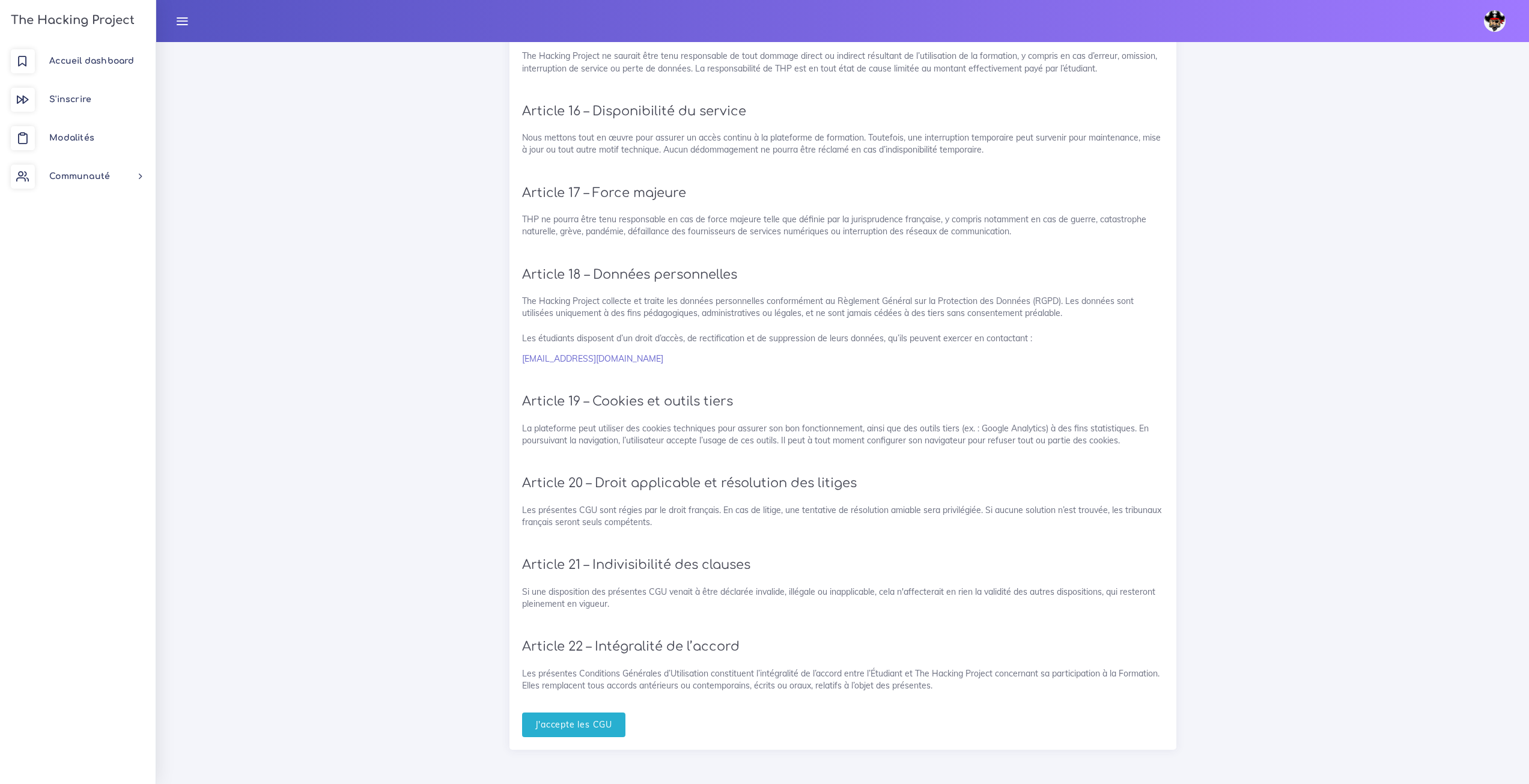
scroll to position [2184, 0]
click at [1490, 29] on img at bounding box center [1495, 21] width 22 height 22
click at [1447, 201] on link "Déconnexion" at bounding box center [1423, 206] width 191 height 22
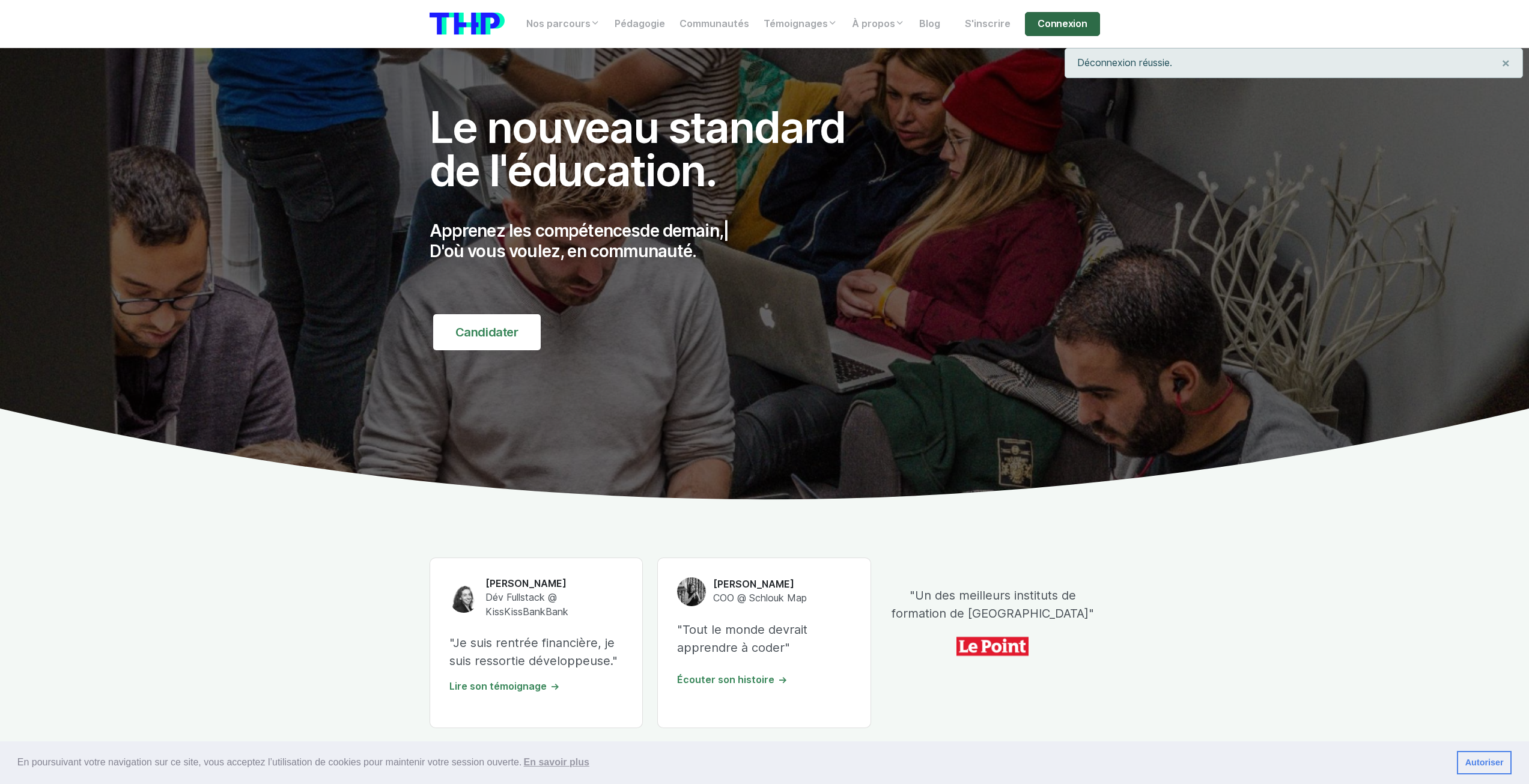
click at [1048, 17] on link "Connexion" at bounding box center [1062, 24] width 74 height 24
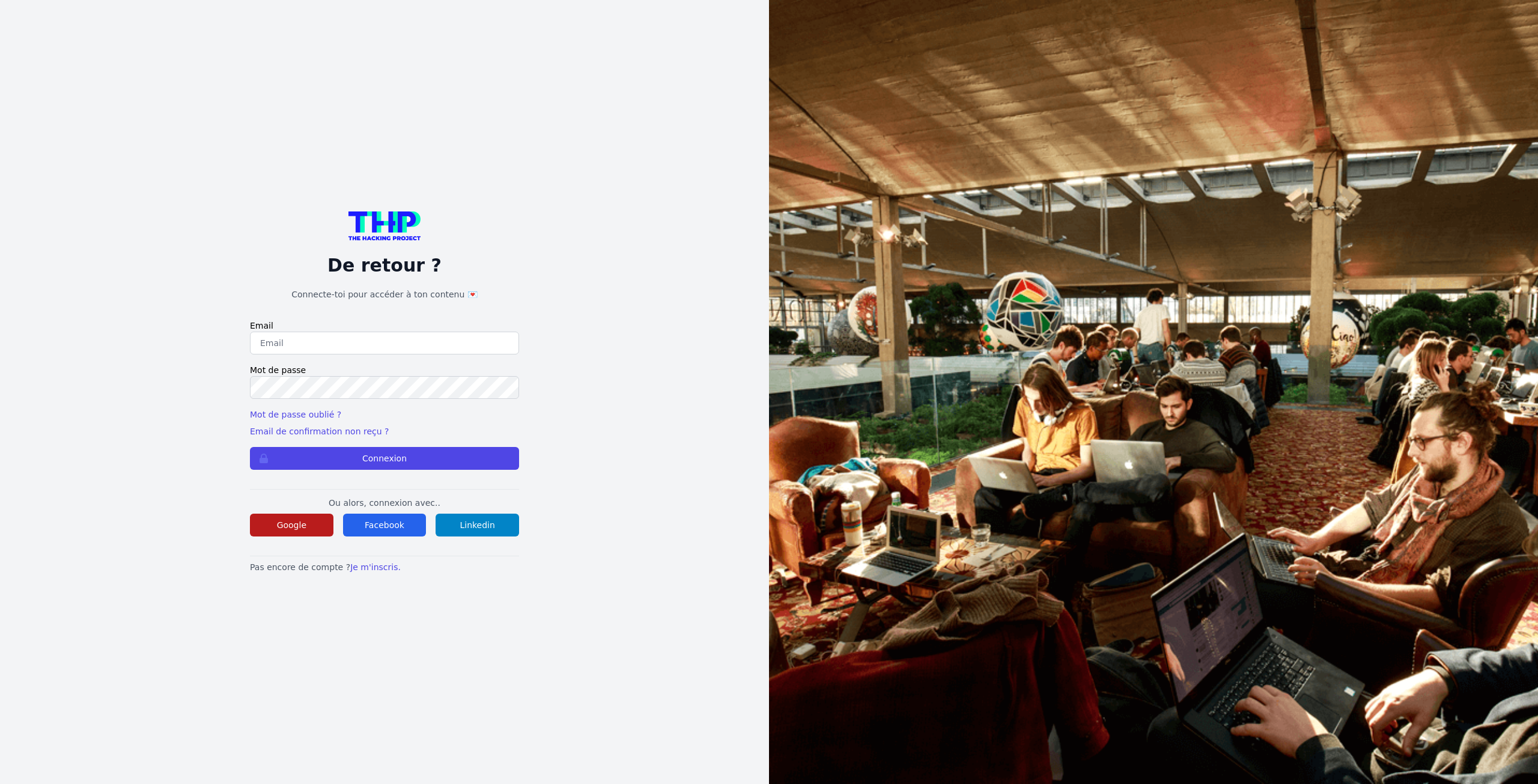
click at [306, 524] on button "Google" at bounding box center [291, 525] width 84 height 23
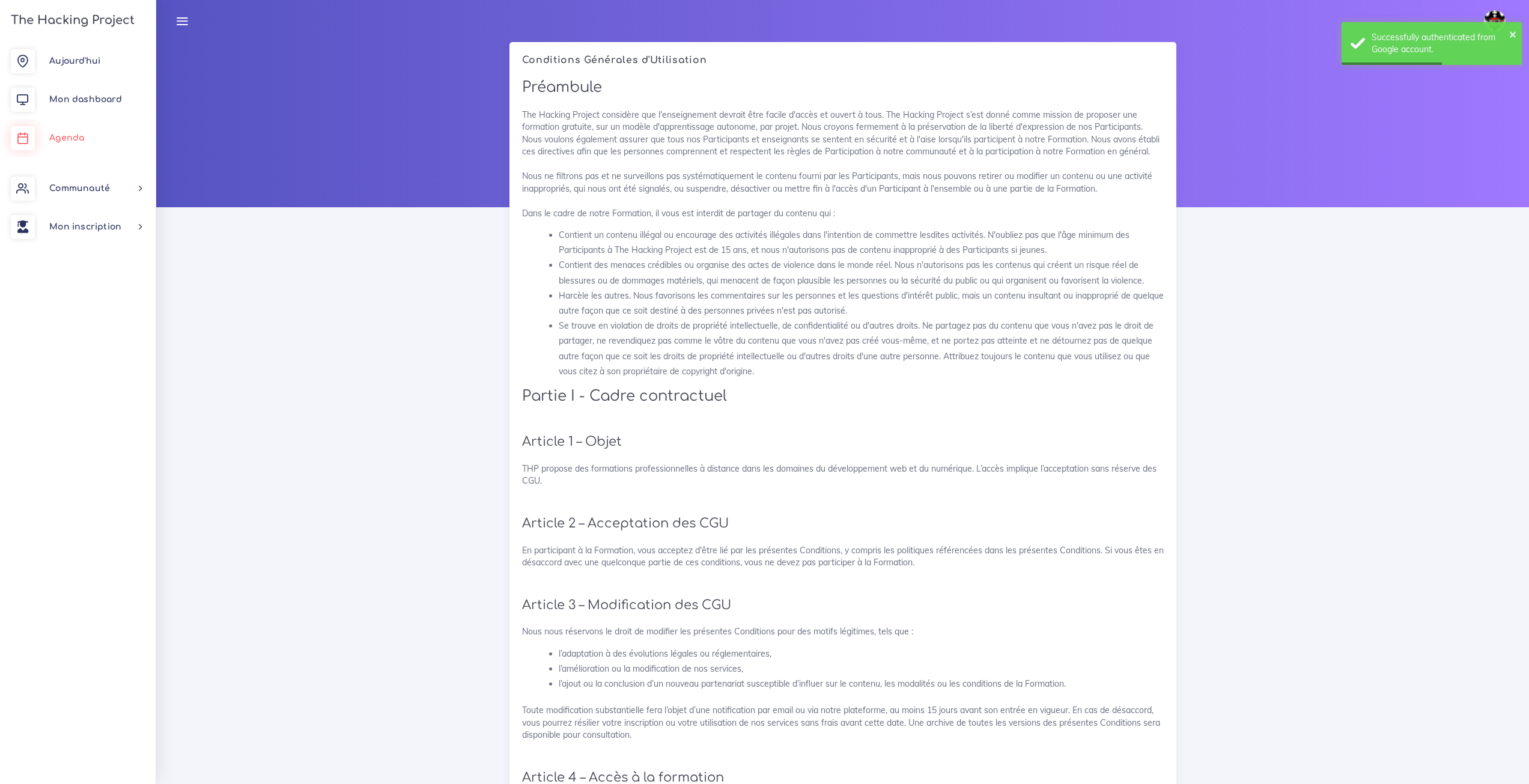
click at [81, 147] on link "Agenda" at bounding box center [78, 138] width 156 height 39
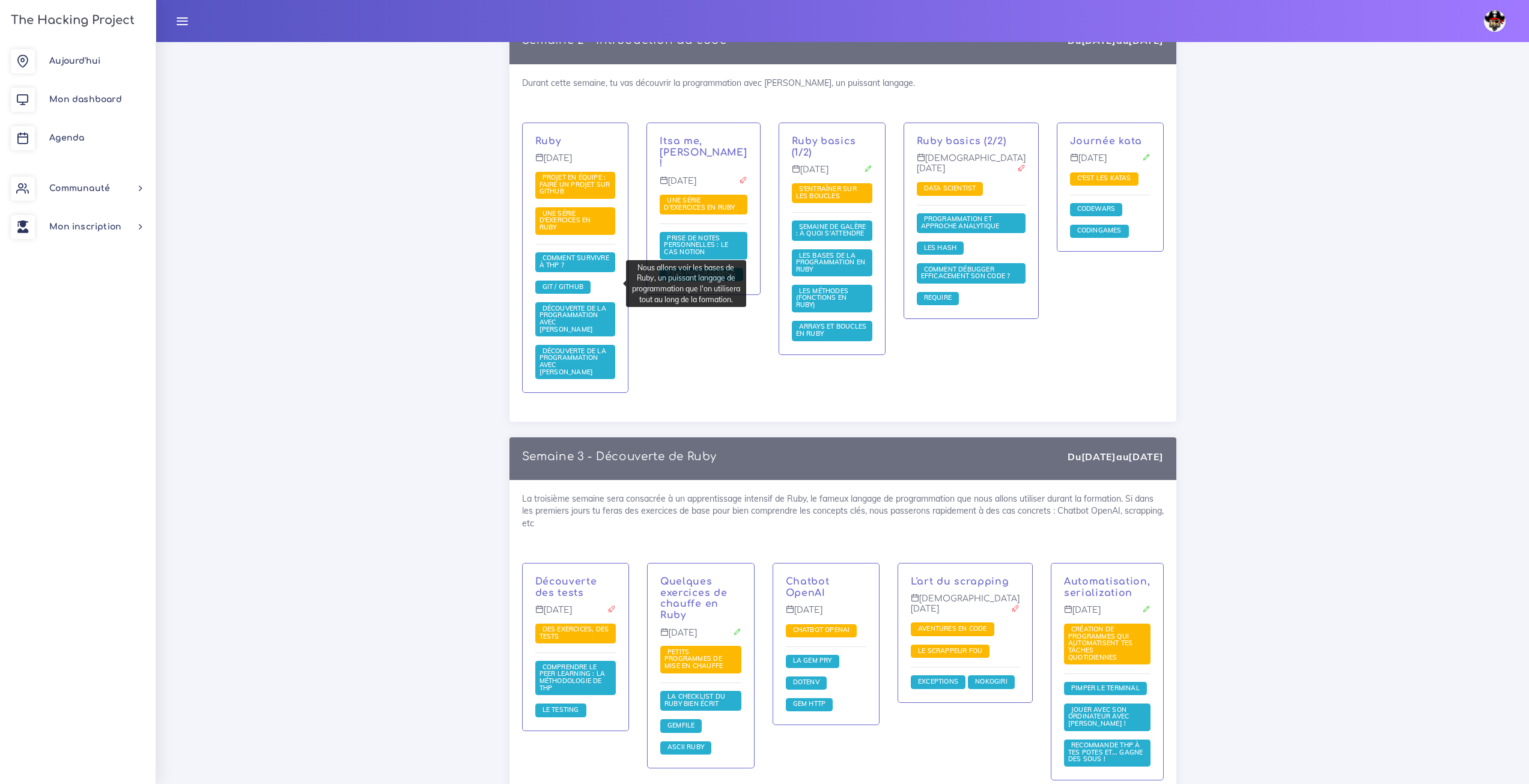
scroll to position [959, 0]
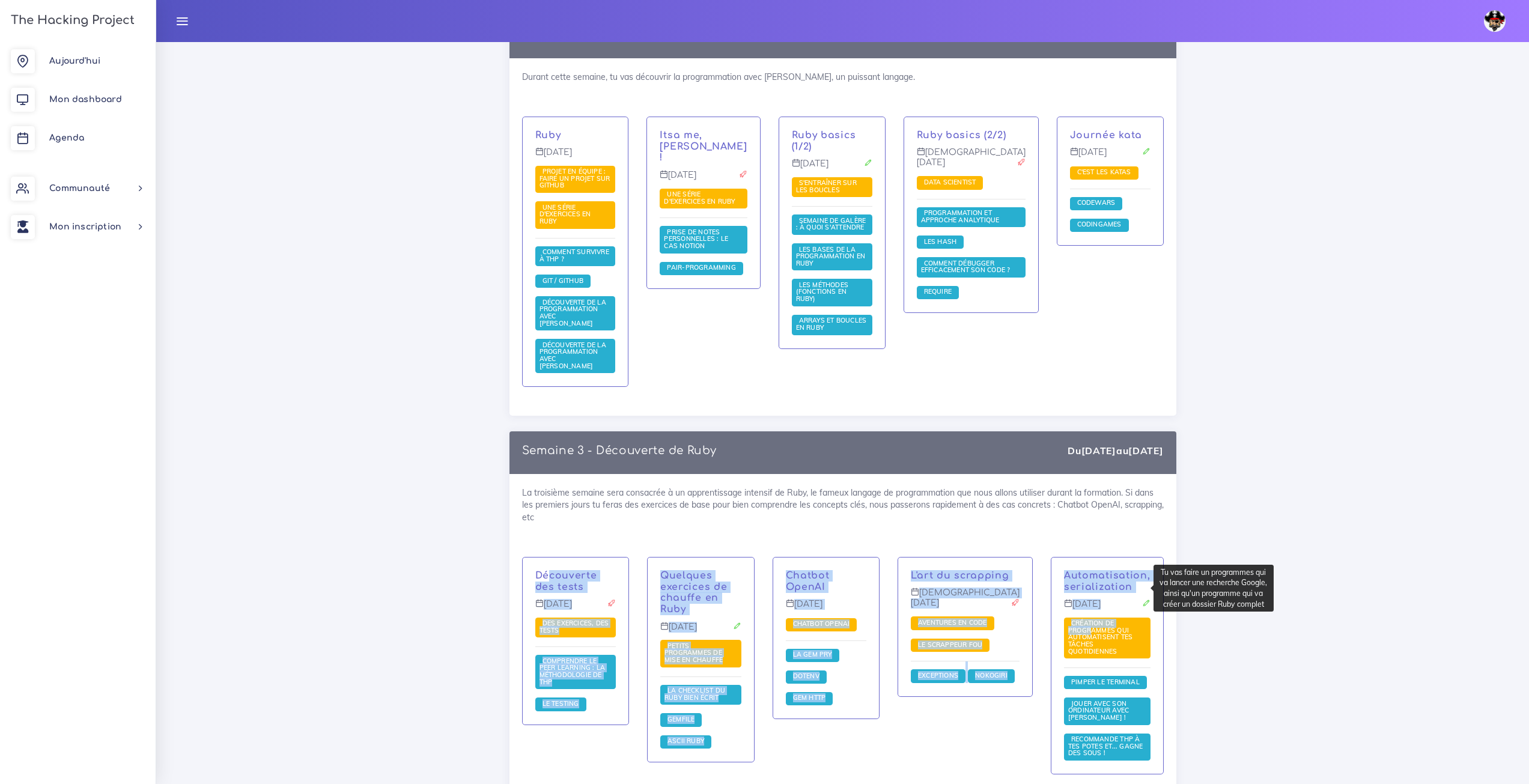
drag, startPoint x: 522, startPoint y: 525, endPoint x: 1177, endPoint y: 561, distance: 656.0
click at [1091, 585] on div "Découverte des tests [DATE] Des exercices, des tests Comprendre le peer learnin…" at bounding box center [843, 673] width 660 height 233
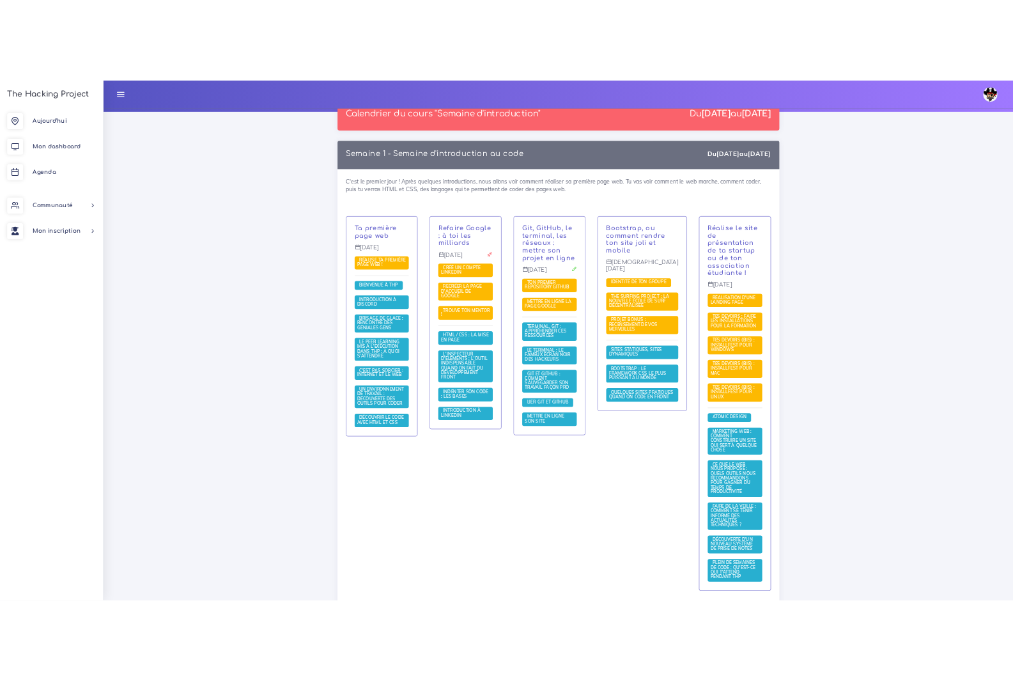
scroll to position [0, 0]
